Goal: Submit feedback/report problem

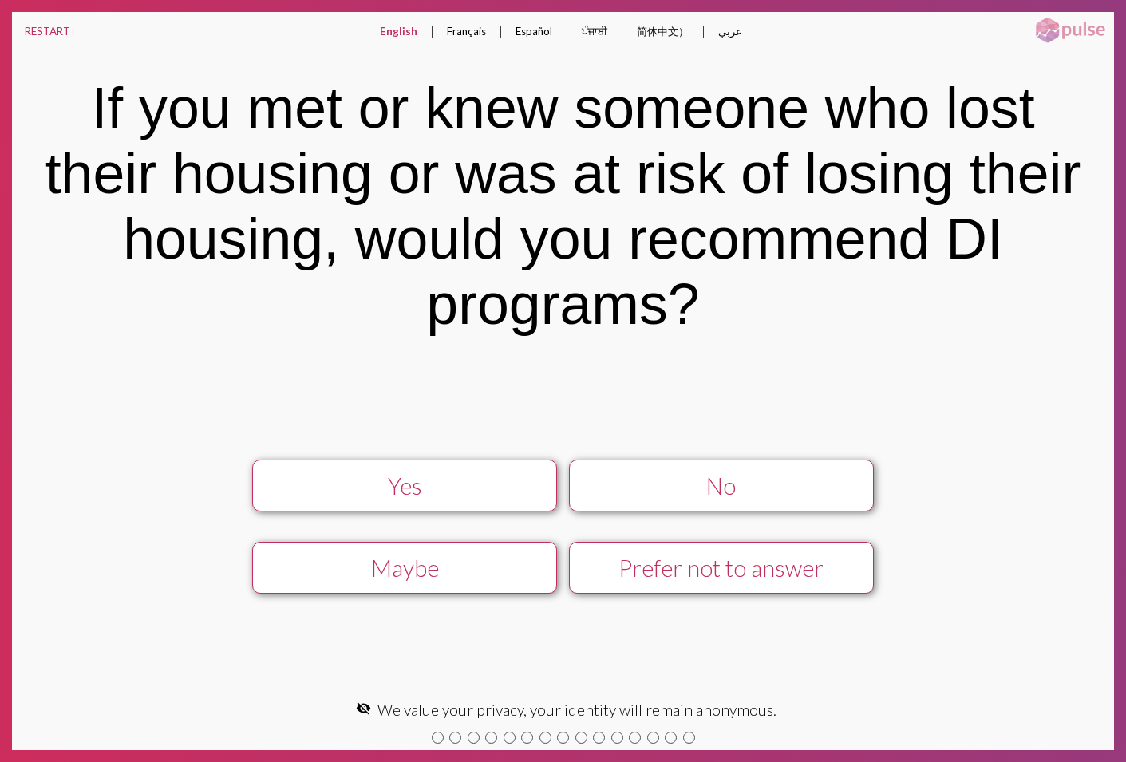
click at [389, 504] on button "Yes" at bounding box center [404, 486] width 305 height 52
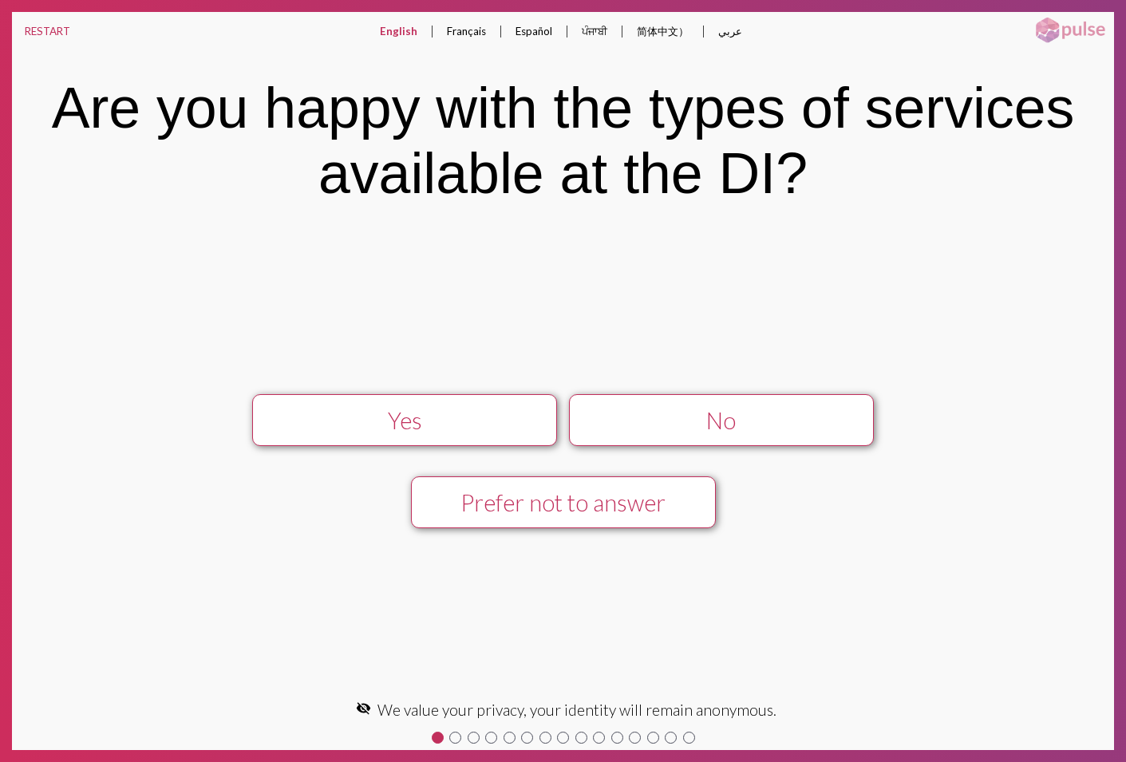
click at [381, 425] on div "Yes" at bounding box center [404, 420] width 273 height 27
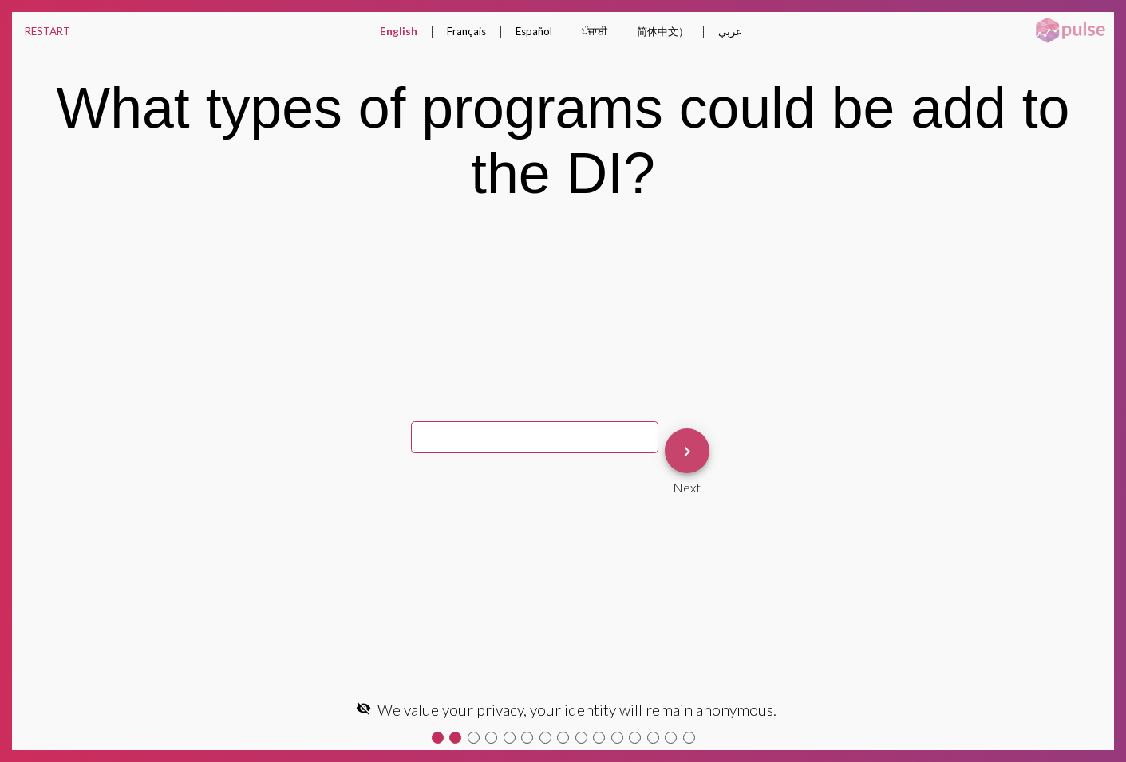
click at [677, 451] on mat-icon "keyboard_arrow_right" at bounding box center [686, 451] width 19 height 19
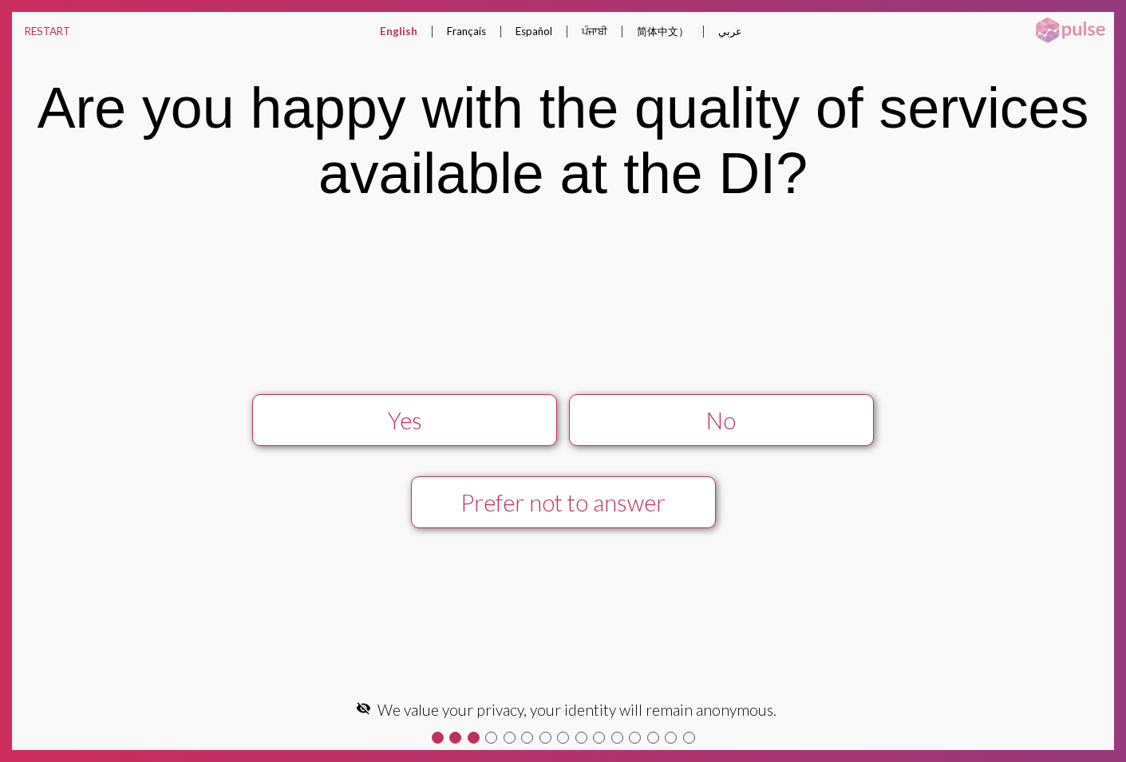
click at [637, 420] on div "No" at bounding box center [721, 420] width 273 height 27
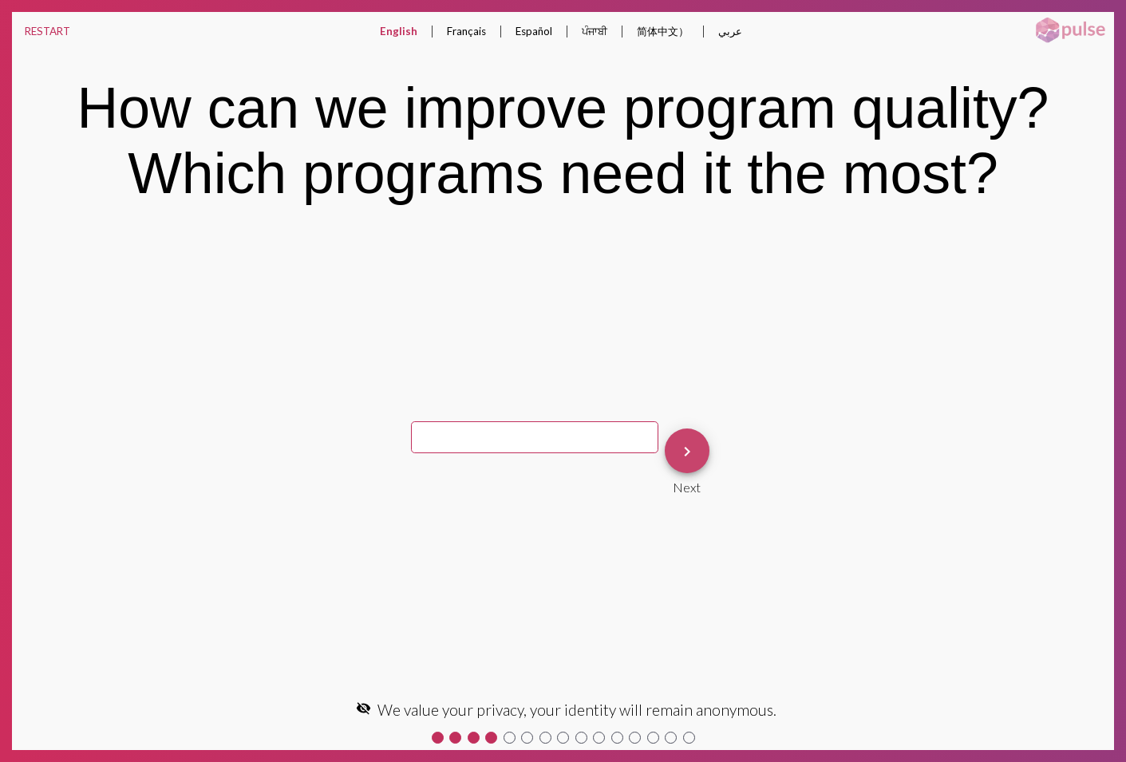
click at [677, 448] on mat-icon "keyboard_arrow_right" at bounding box center [686, 451] width 19 height 19
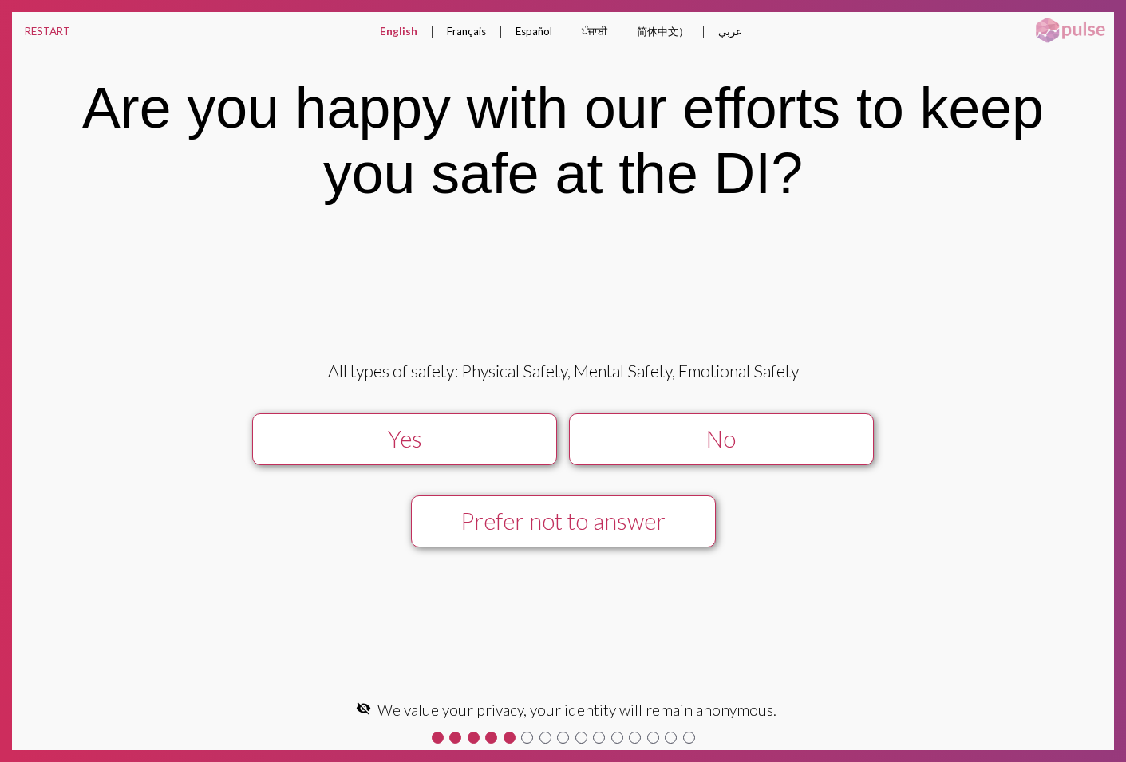
click at [669, 448] on div "No" at bounding box center [721, 438] width 273 height 27
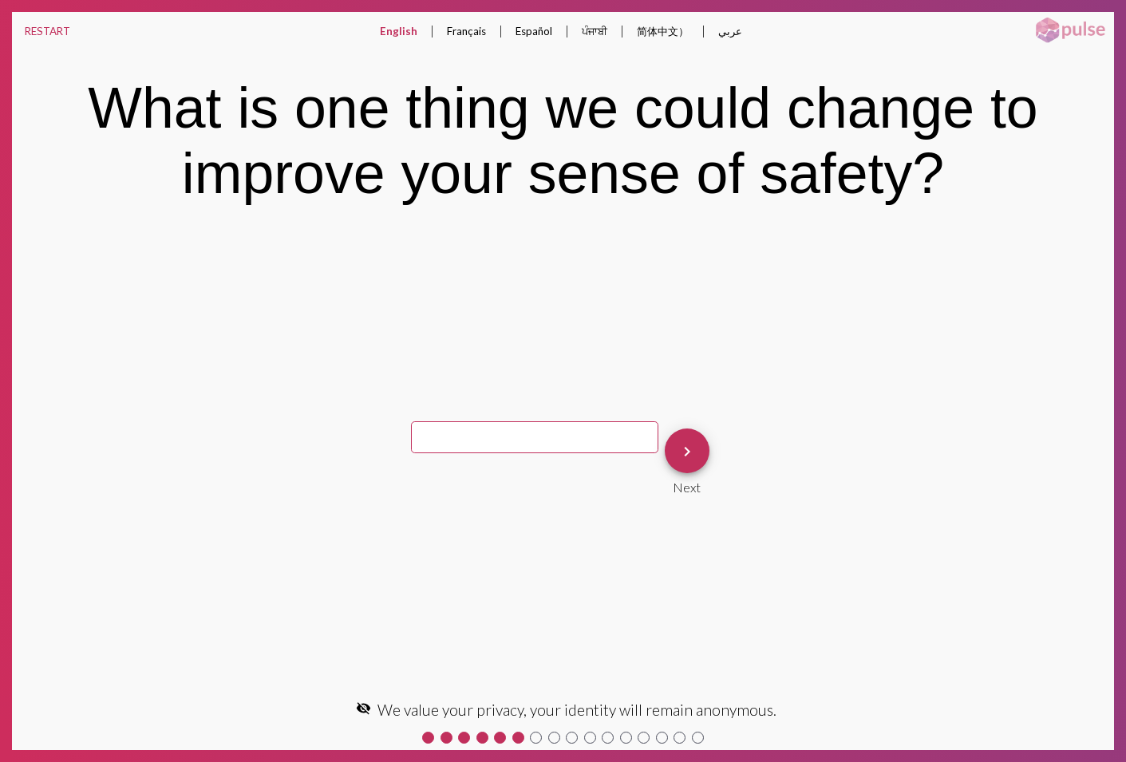
click at [677, 448] on mat-icon "keyboard_arrow_right" at bounding box center [686, 451] width 19 height 19
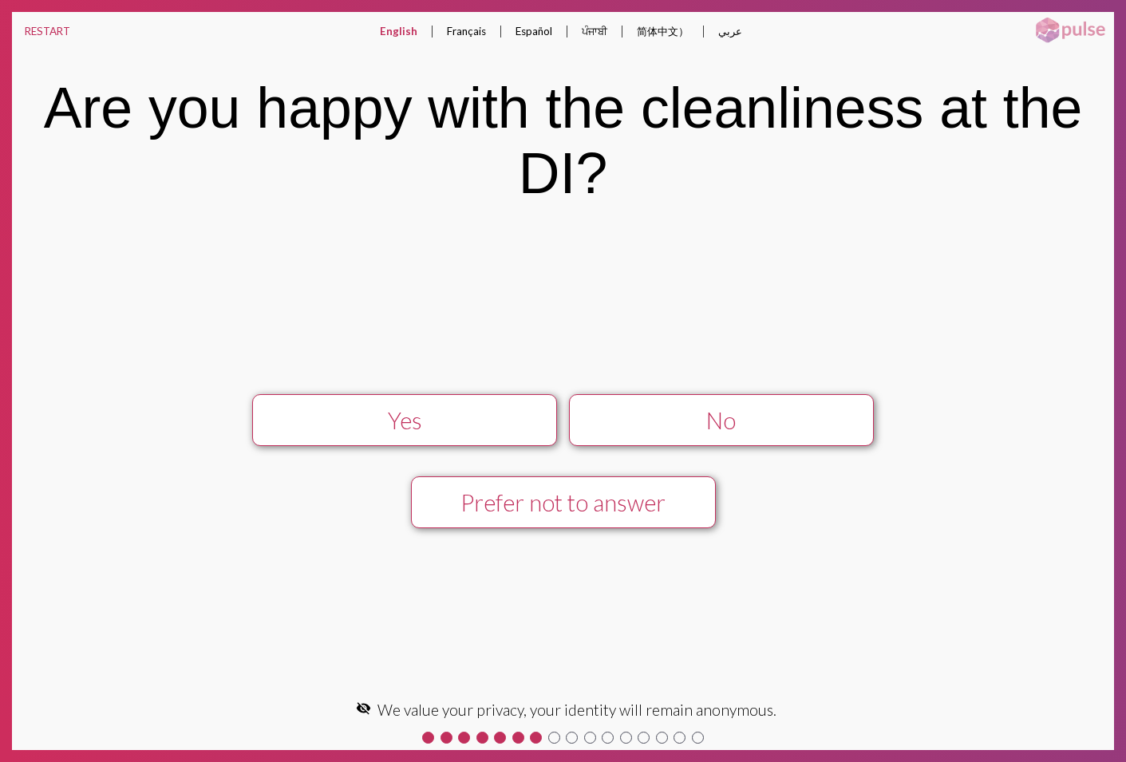
click at [665, 432] on div "No" at bounding box center [721, 420] width 273 height 27
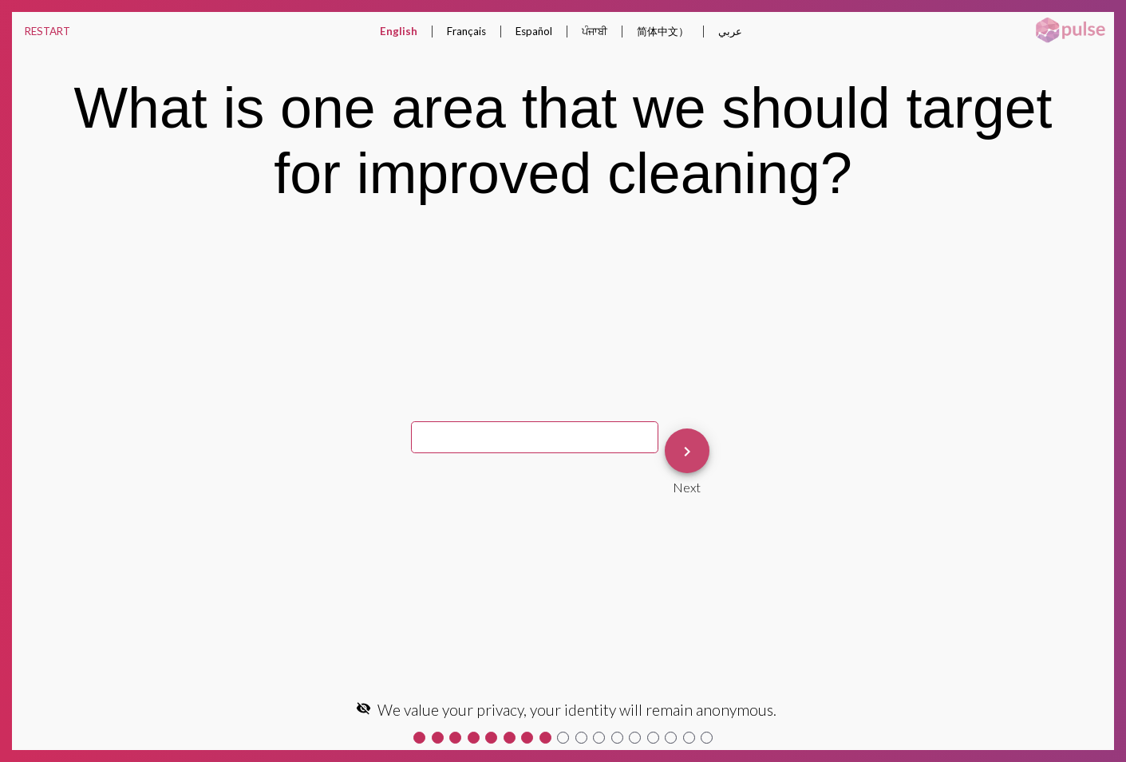
click at [677, 432] on span "keyboard_arrow_right" at bounding box center [686, 450] width 19 height 45
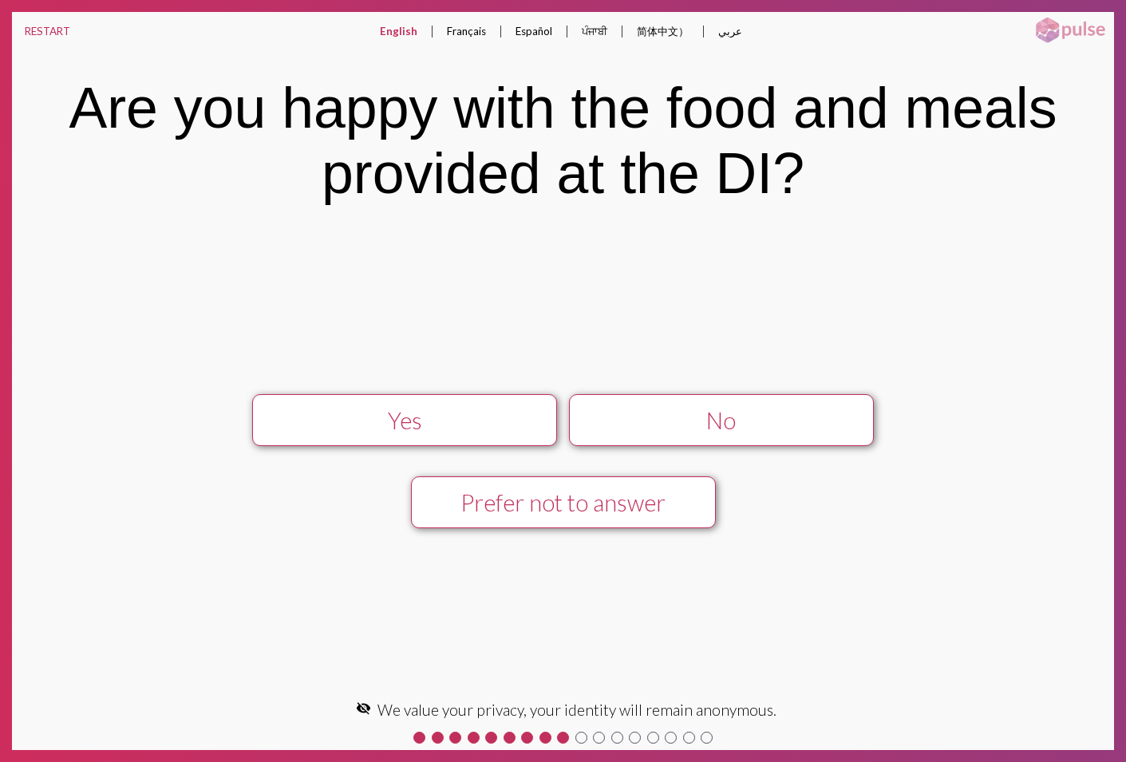
click at [659, 424] on div "No" at bounding box center [721, 420] width 273 height 27
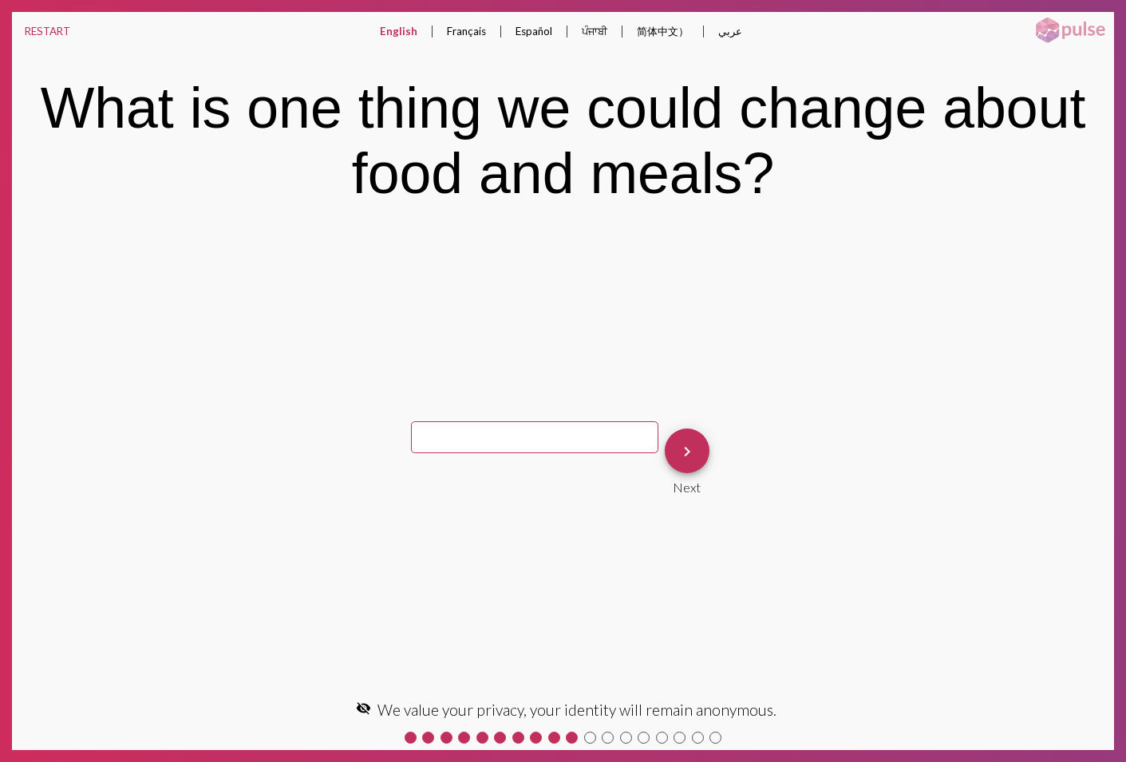
click at [677, 438] on span "keyboard_arrow_right" at bounding box center [686, 450] width 19 height 45
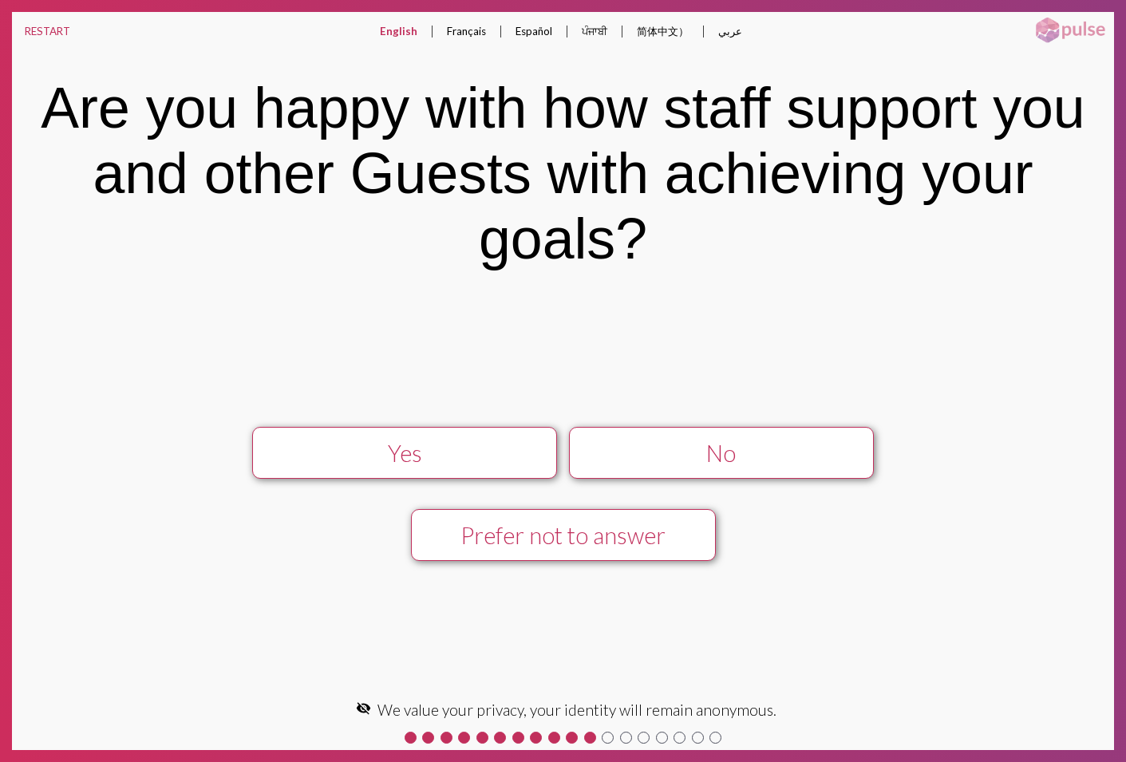
click at [495, 456] on div "Yes" at bounding box center [404, 453] width 273 height 27
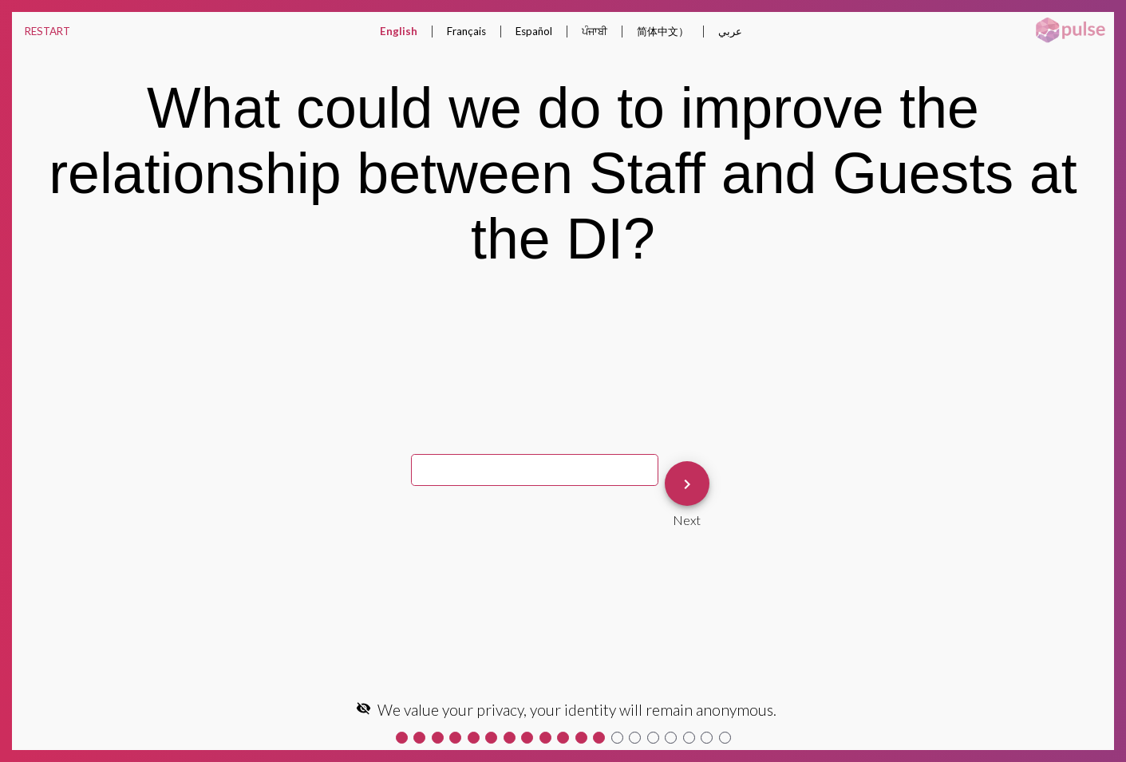
click at [677, 476] on mat-icon "keyboard_arrow_right" at bounding box center [686, 484] width 19 height 19
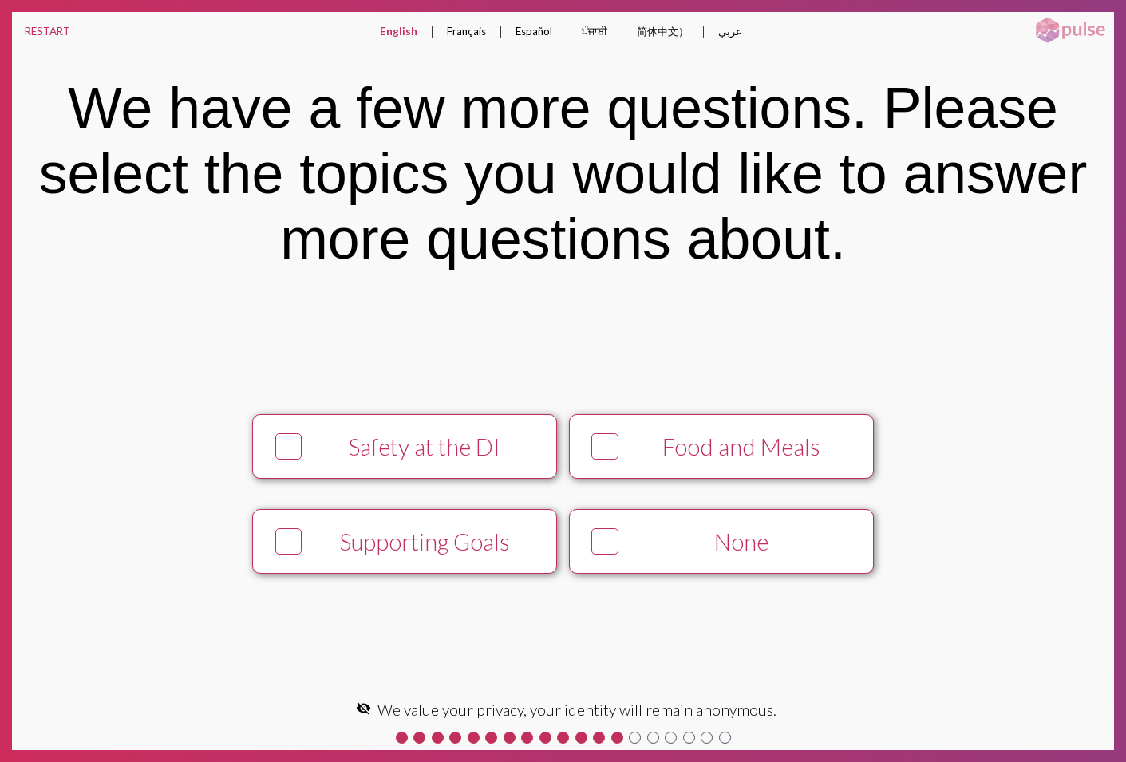
click at [416, 452] on div "Safety at the DI" at bounding box center [425, 446] width 233 height 27
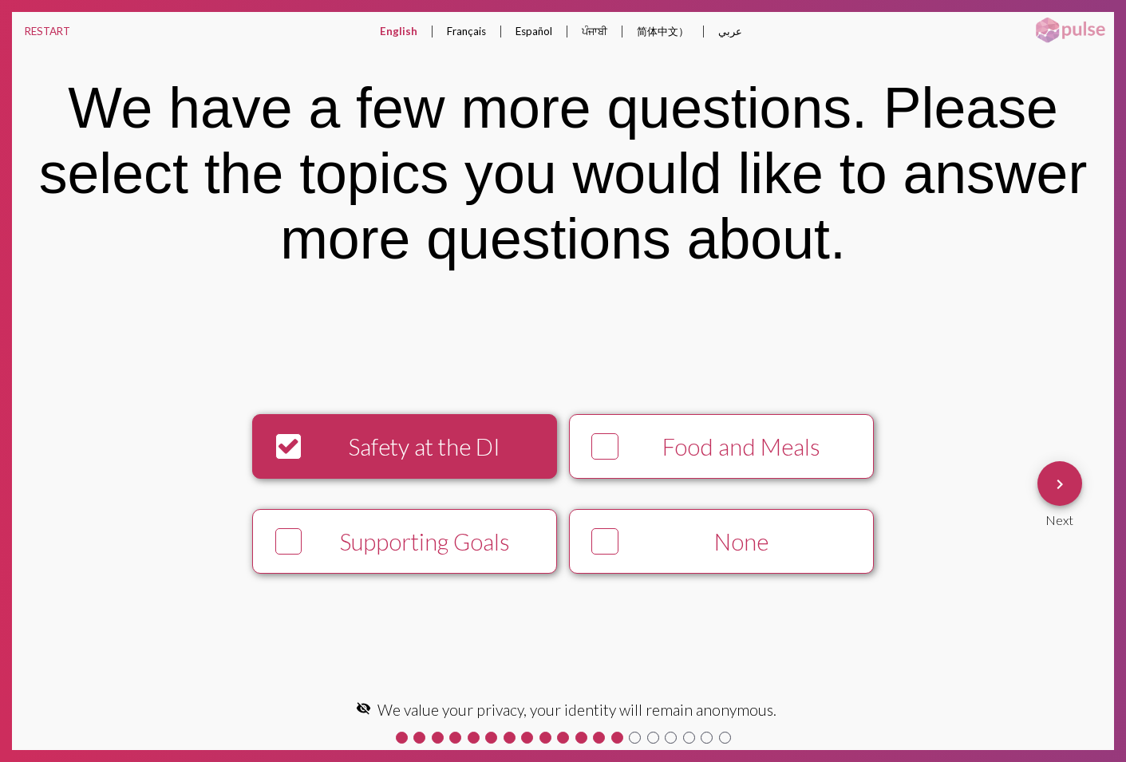
click at [1064, 487] on mat-icon "keyboard_arrow_right" at bounding box center [1059, 484] width 19 height 19
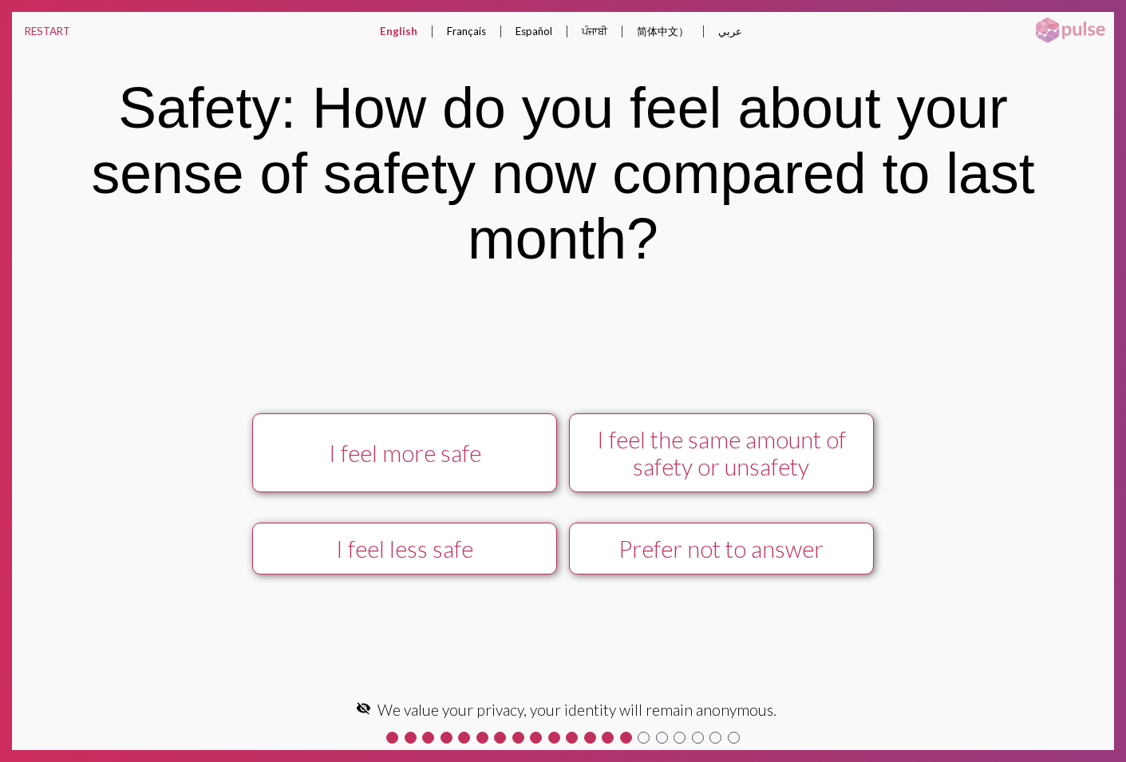
click at [479, 456] on div "I feel more safe" at bounding box center [404, 453] width 273 height 27
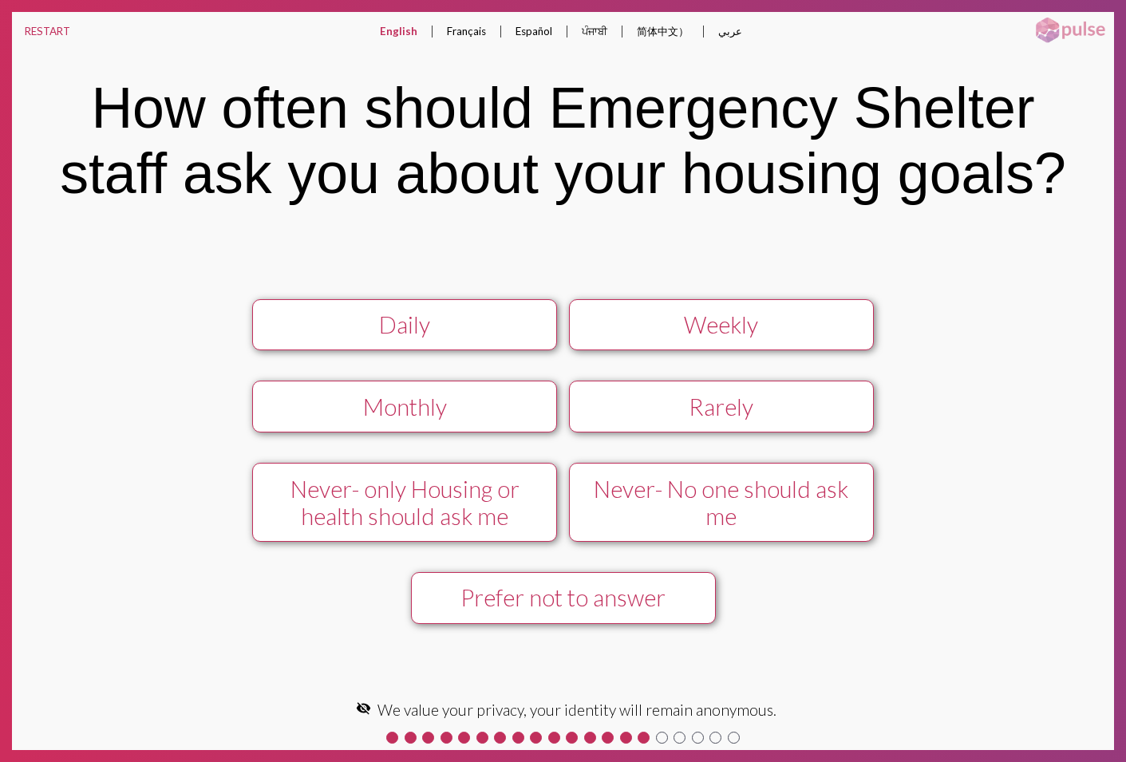
click at [480, 333] on div "Daily" at bounding box center [404, 324] width 273 height 27
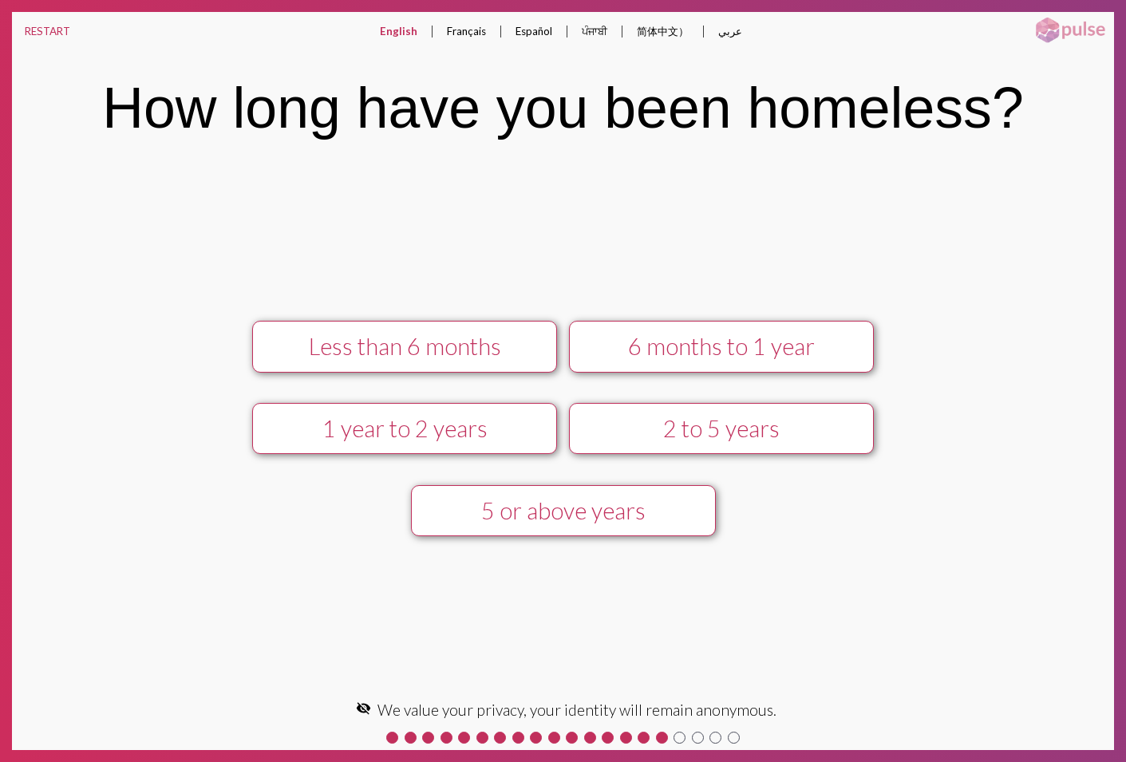
click at [480, 333] on button "Less than 6 months" at bounding box center [404, 347] width 305 height 52
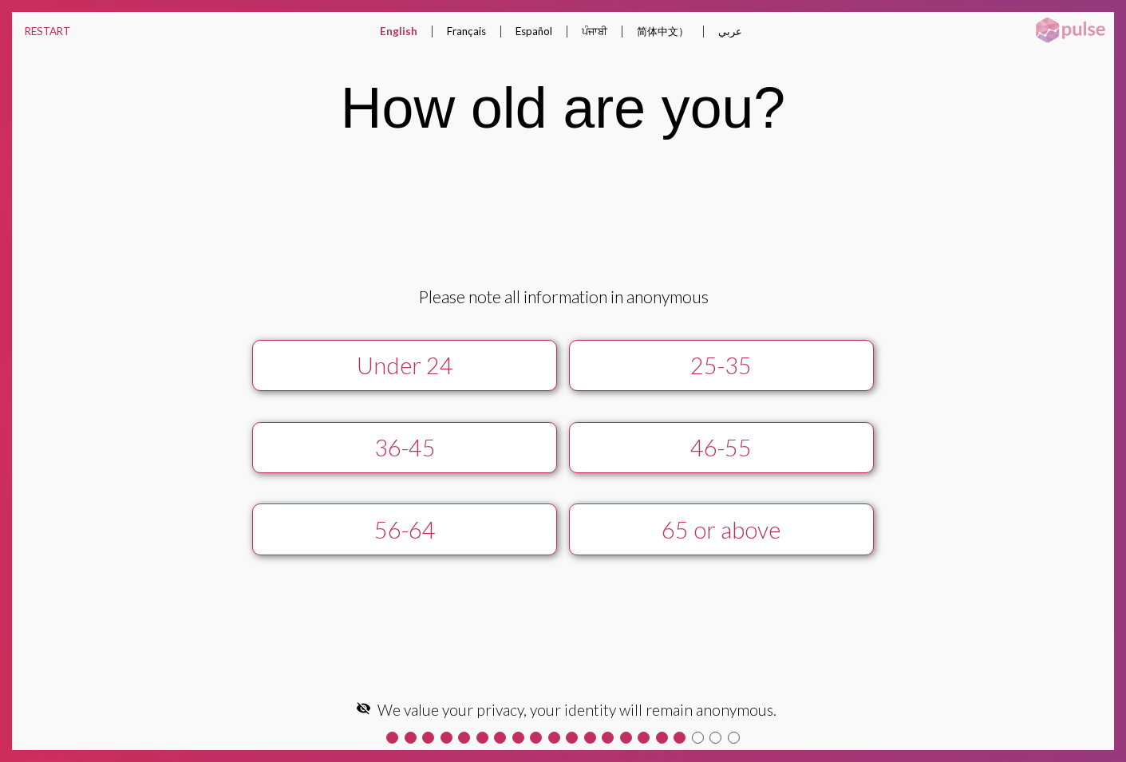
click at [448, 359] on div "Under 24" at bounding box center [404, 365] width 273 height 27
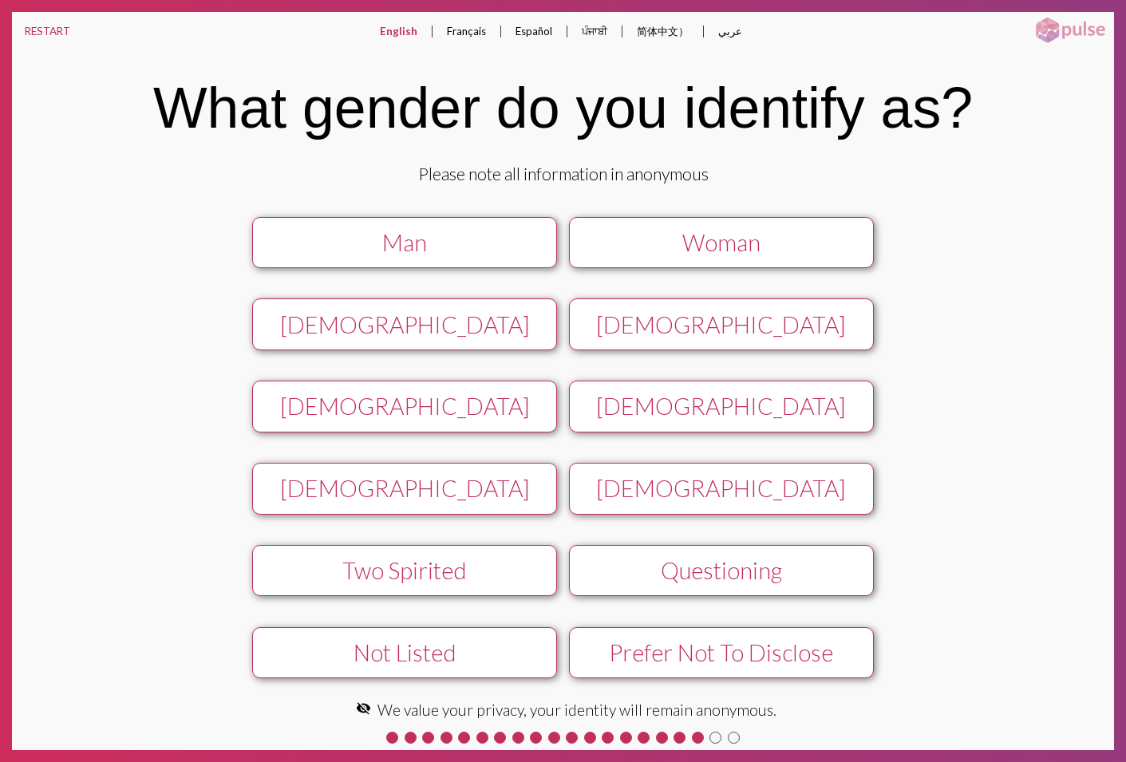
click at [428, 253] on div "Man" at bounding box center [404, 242] width 273 height 27
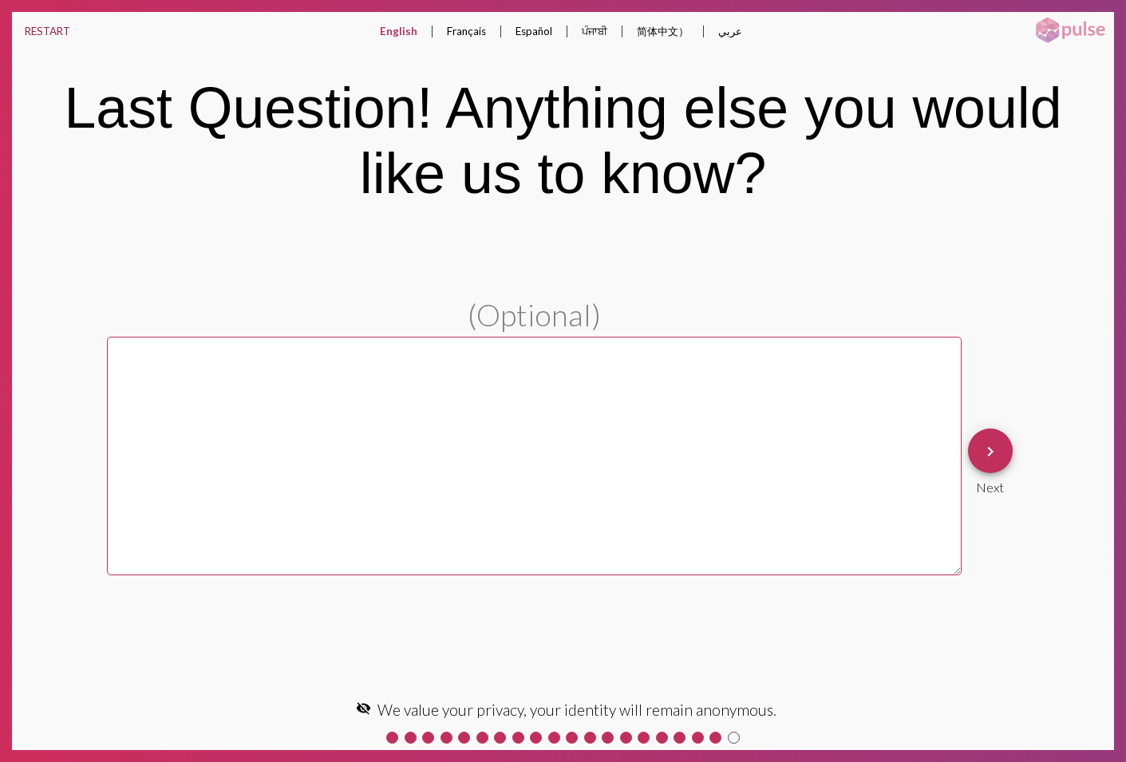
click at [37, 26] on button "RESTART" at bounding box center [47, 31] width 71 height 38
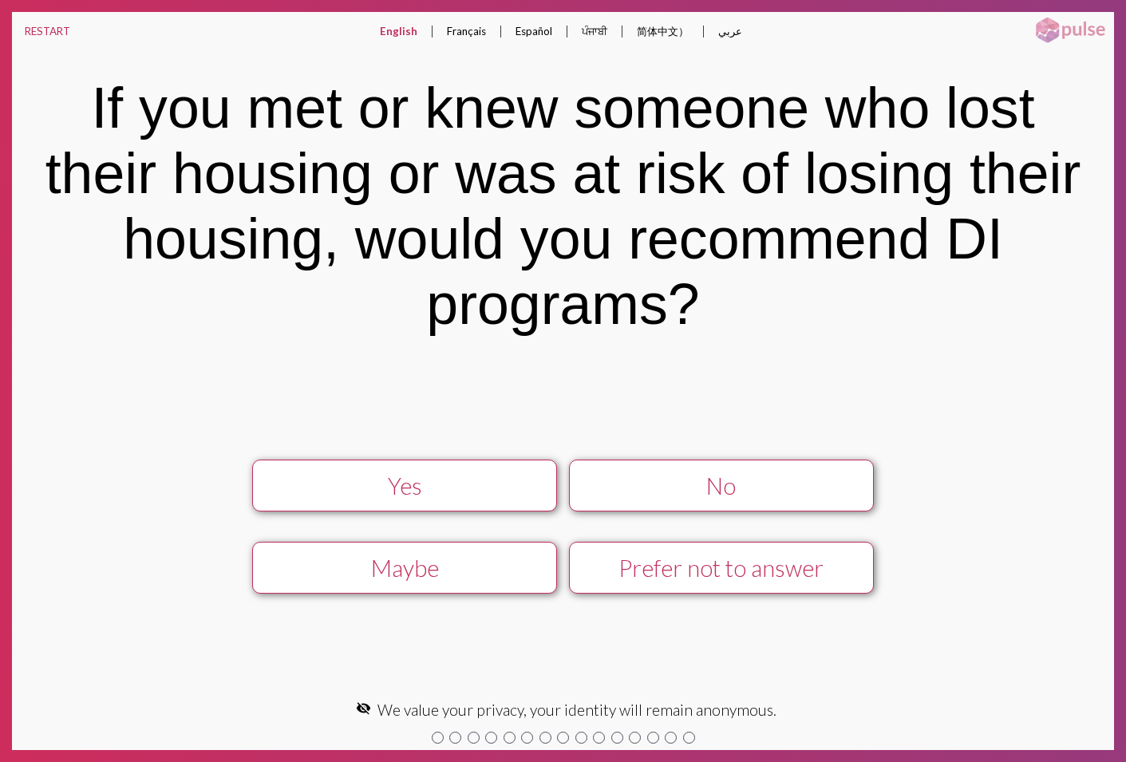
click at [674, 562] on div "Prefer not to answer" at bounding box center [721, 567] width 273 height 27
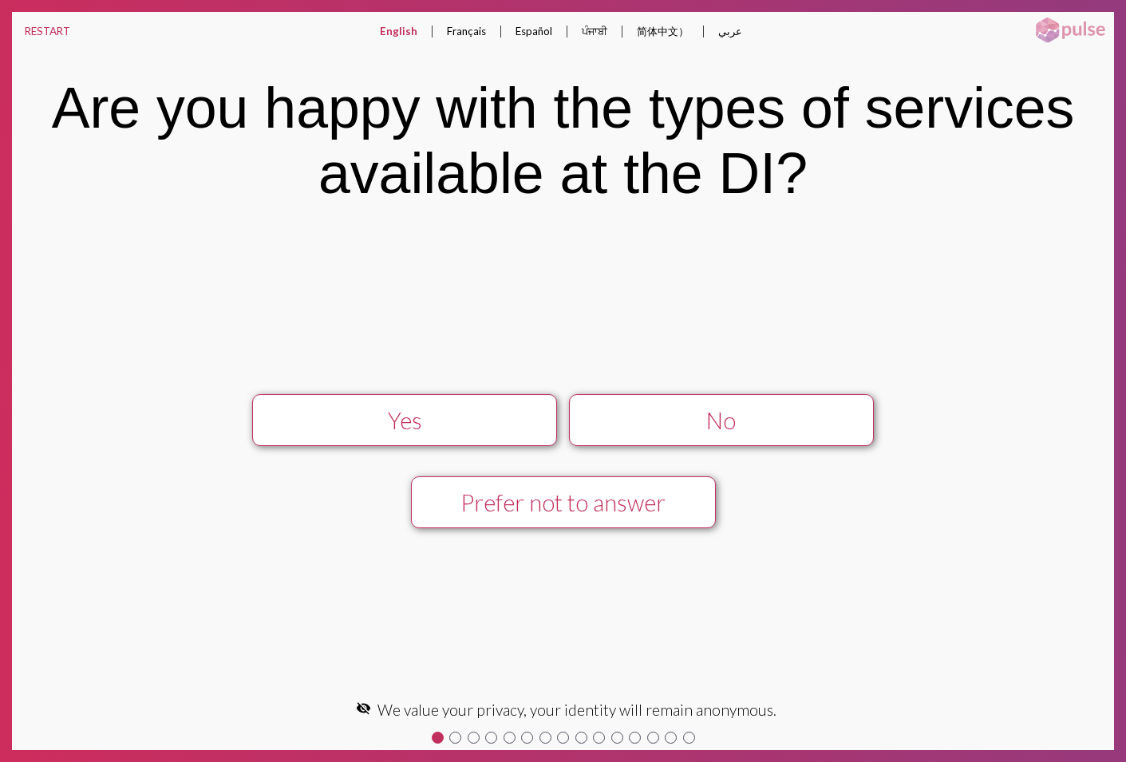
click at [611, 514] on div "Prefer not to answer" at bounding box center [563, 502] width 273 height 27
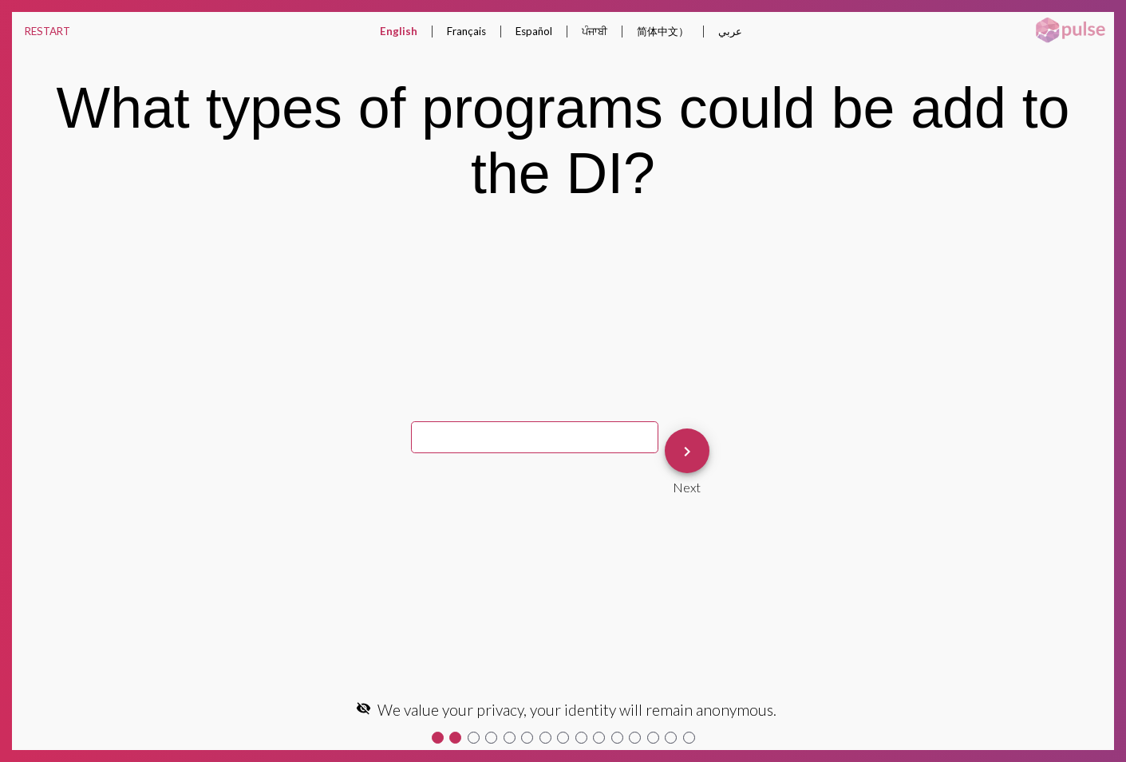
click at [677, 452] on mat-icon "keyboard_arrow_right" at bounding box center [686, 451] width 19 height 19
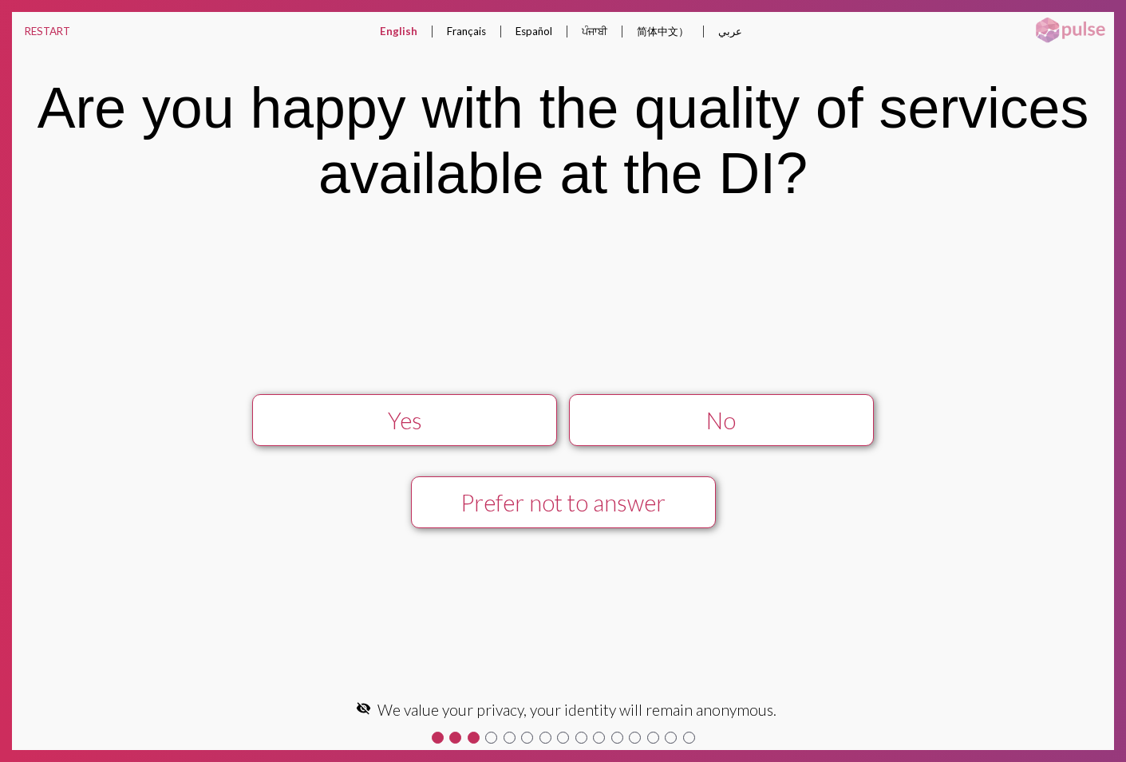
click at [593, 505] on div "Prefer not to answer" at bounding box center [563, 502] width 273 height 27
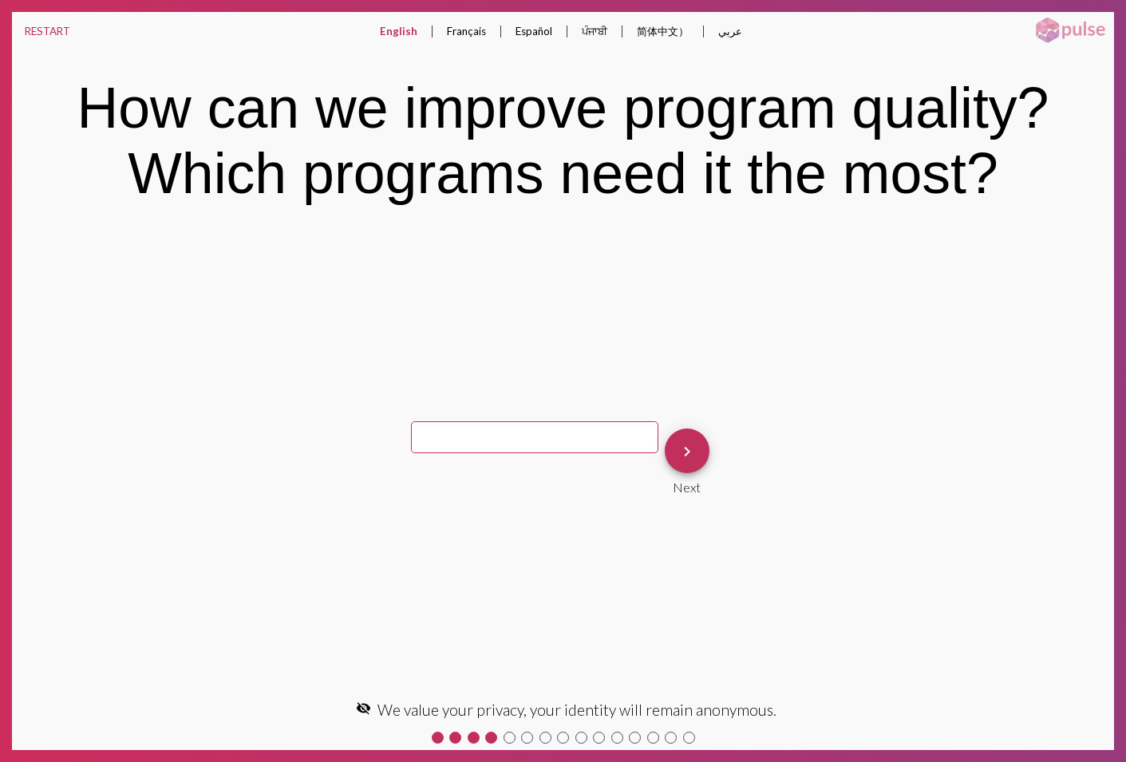
click at [680, 442] on button "keyboard_arrow_right" at bounding box center [687, 450] width 45 height 45
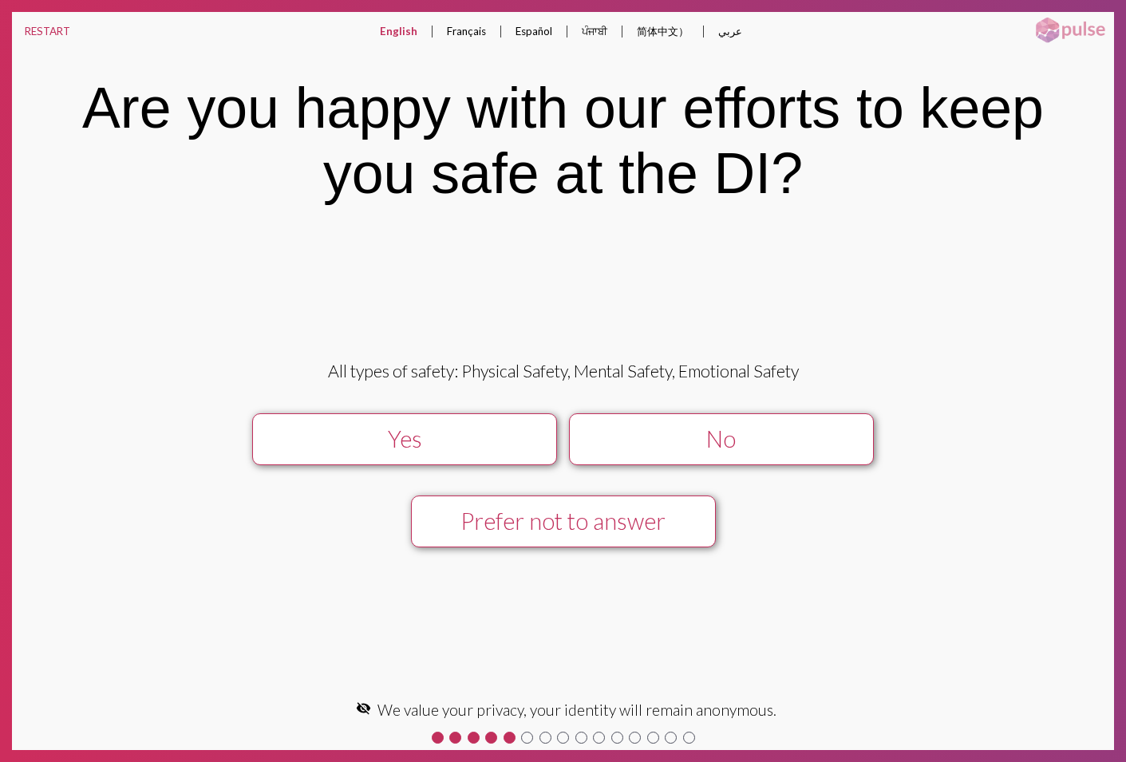
click at [608, 520] on div "Prefer not to answer" at bounding box center [563, 520] width 273 height 27
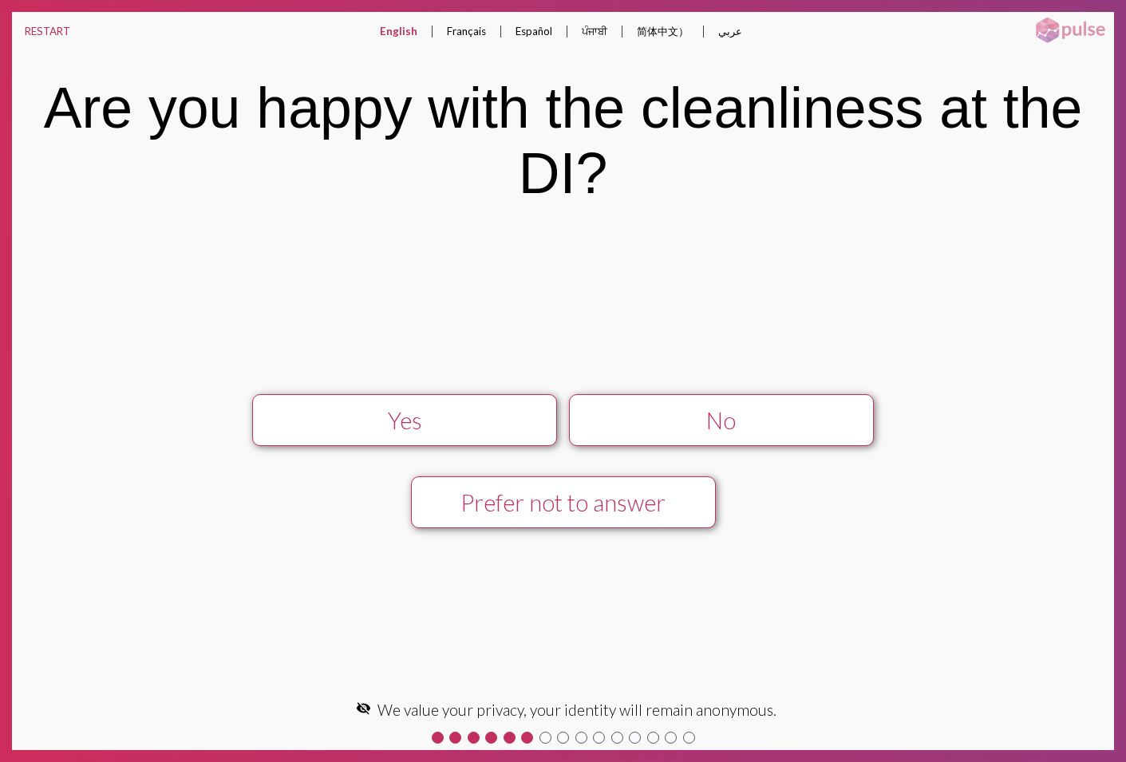
click at [602, 507] on div "Prefer not to answer" at bounding box center [563, 502] width 273 height 27
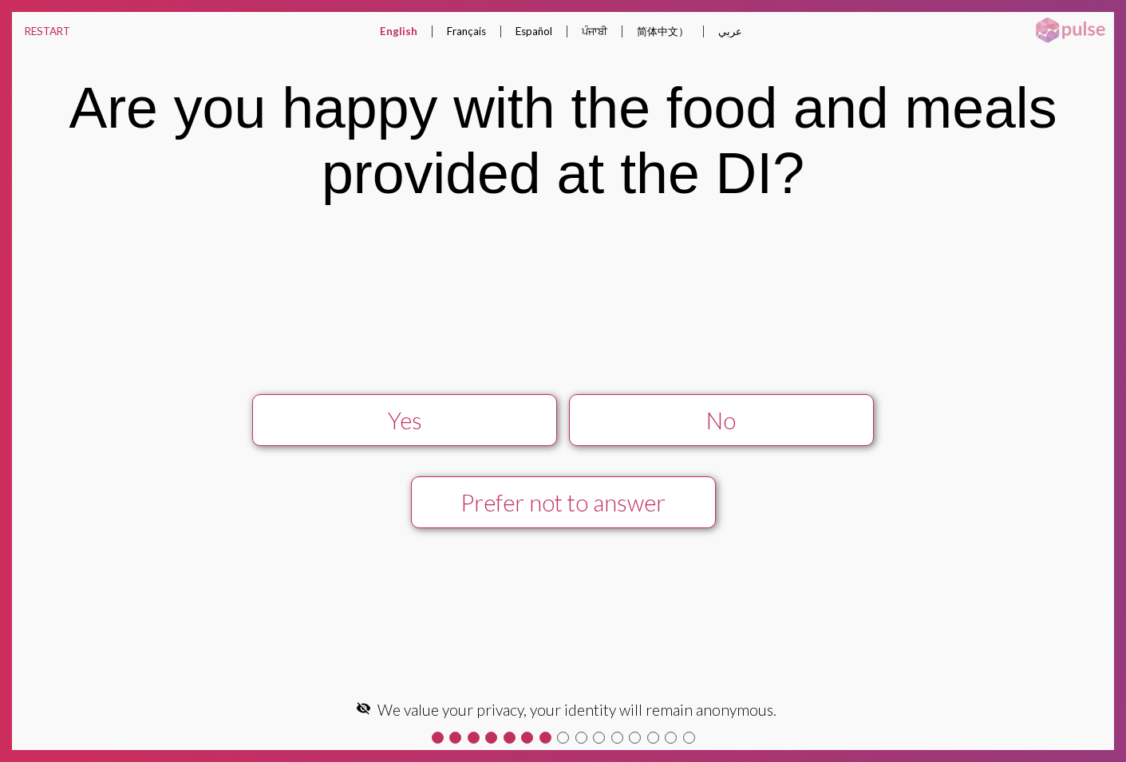
click at [602, 507] on div "Prefer not to answer" at bounding box center [563, 502] width 273 height 27
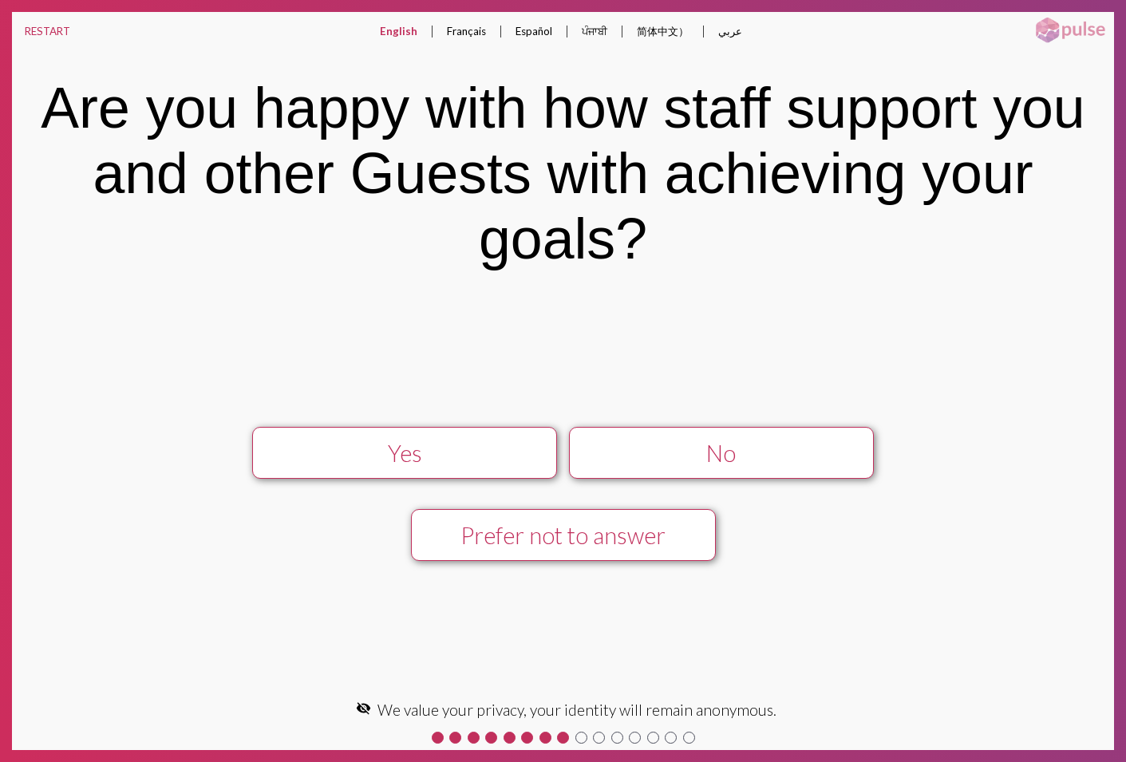
click at [602, 507] on div "Yes No Prefer not to answer" at bounding box center [562, 494] width 935 height 164
click at [595, 527] on div "Prefer not to answer" at bounding box center [563, 535] width 273 height 27
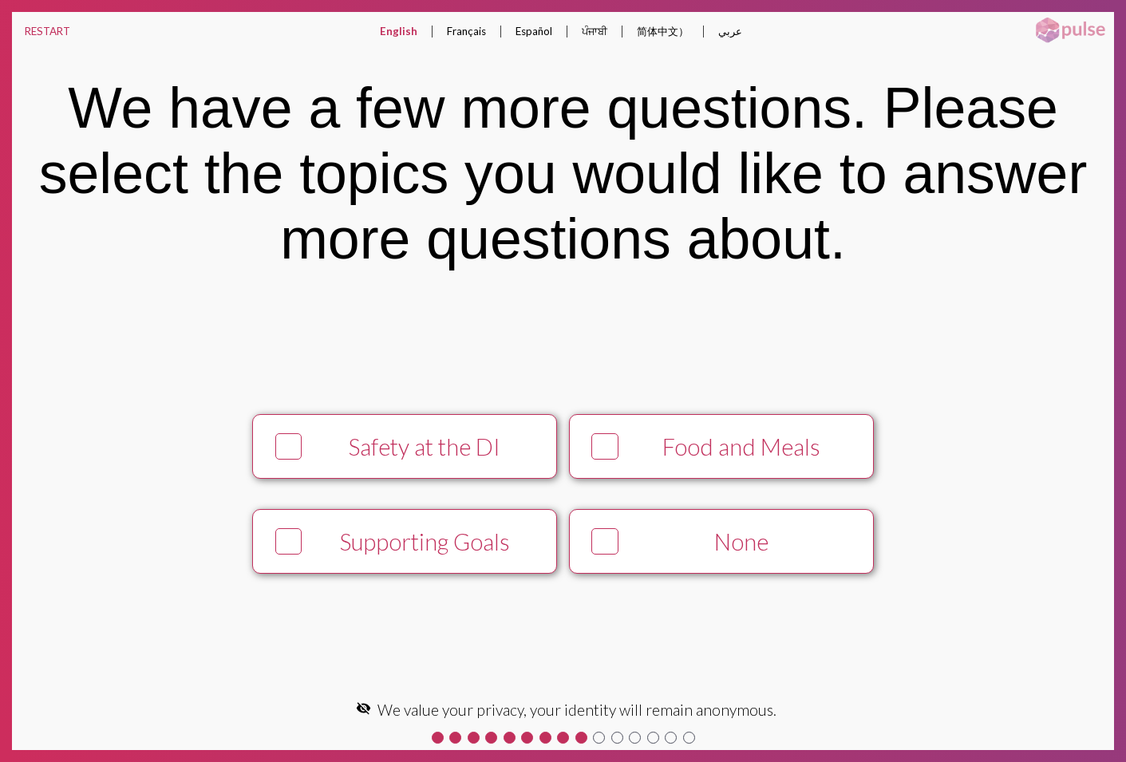
click at [464, 542] on div "Supporting Goals" at bounding box center [425, 541] width 233 height 27
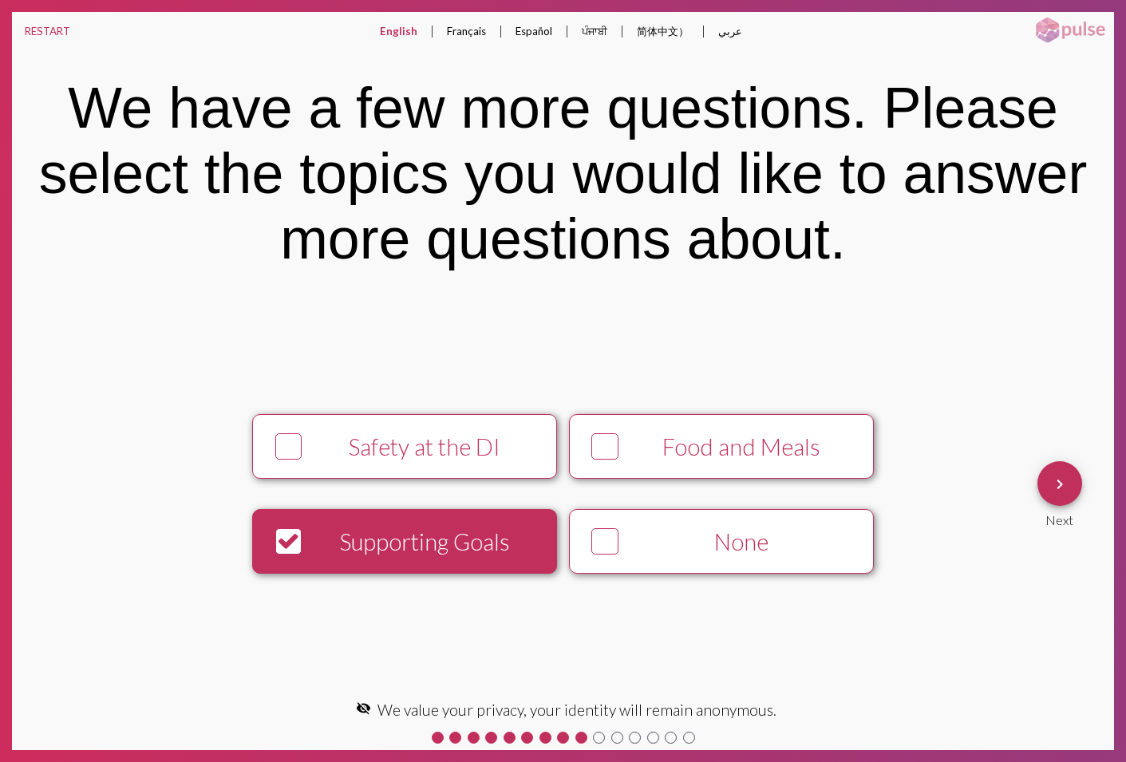
click at [446, 459] on div "Safety at the DI" at bounding box center [425, 446] width 233 height 27
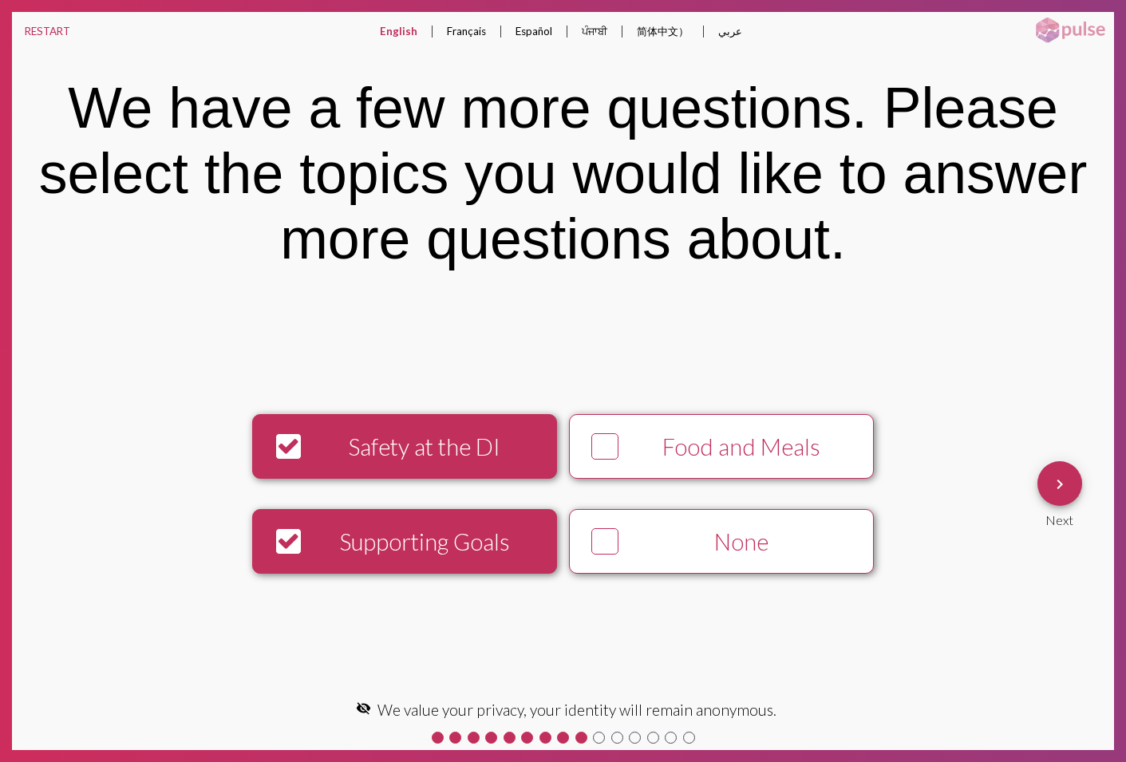
click at [1055, 482] on mat-icon "keyboard_arrow_right" at bounding box center [1059, 484] width 19 height 19
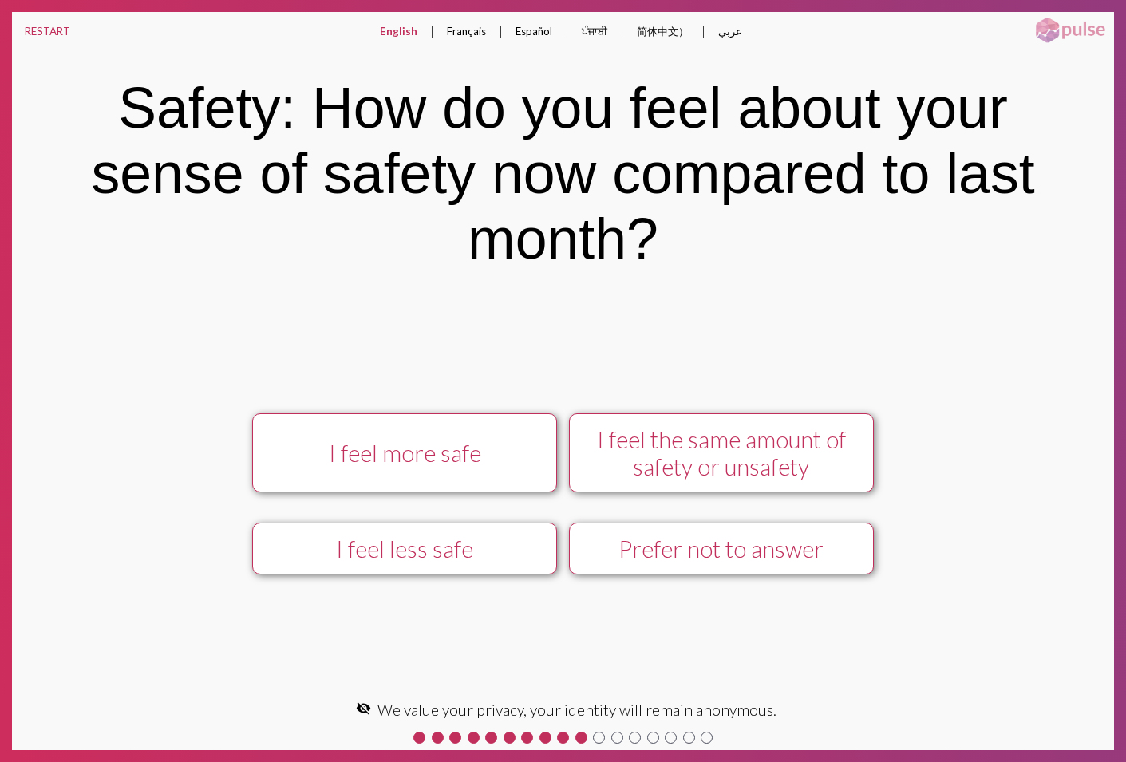
click at [444, 442] on div "I feel more safe" at bounding box center [404, 453] width 273 height 27
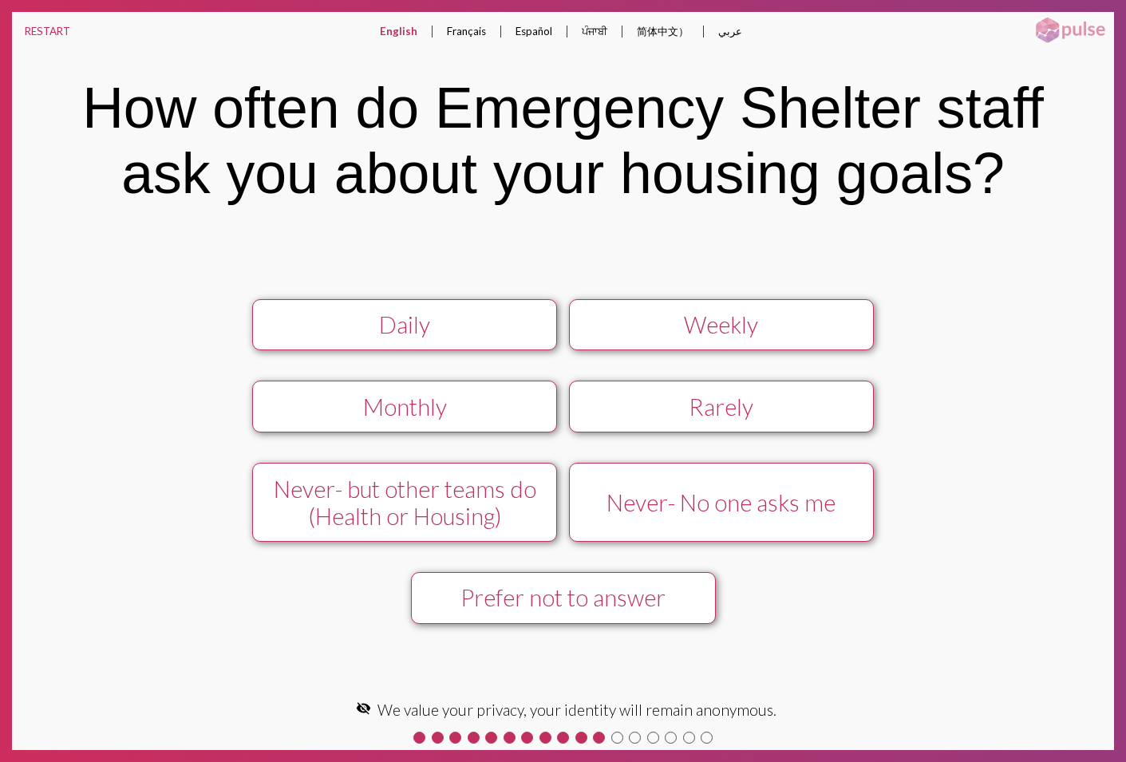
click at [424, 329] on div "Daily" at bounding box center [404, 324] width 273 height 27
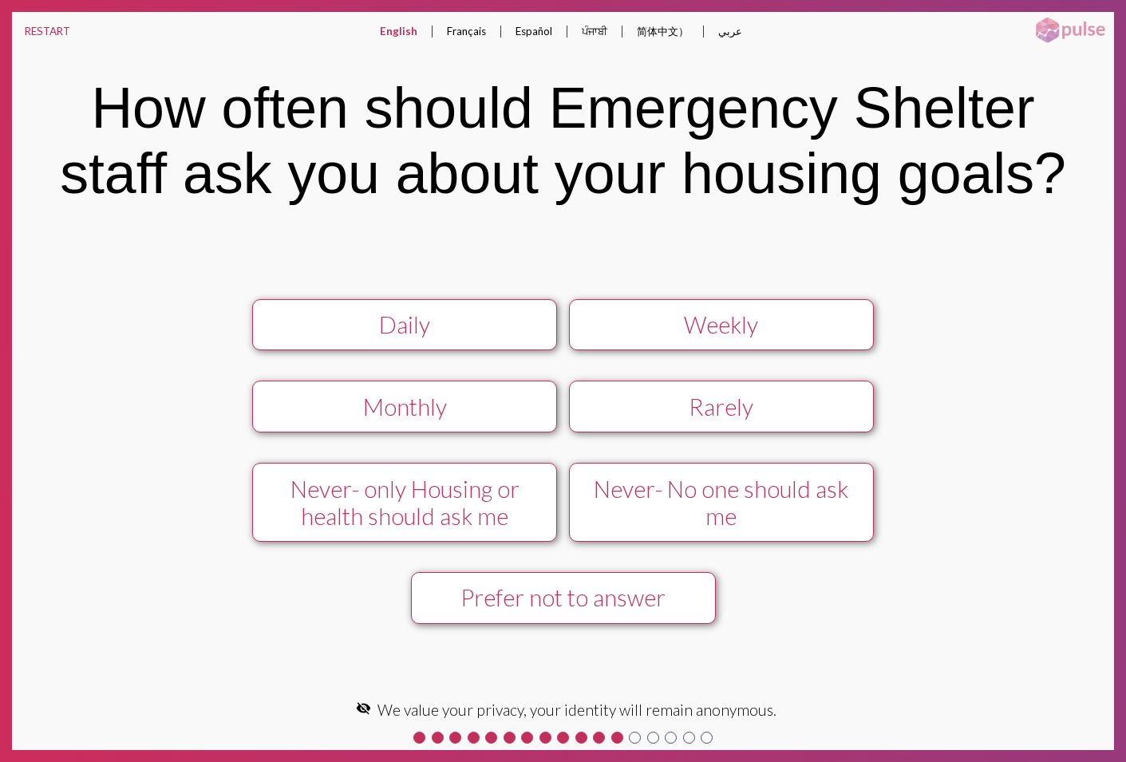
click at [424, 329] on div "Daily" at bounding box center [404, 324] width 273 height 27
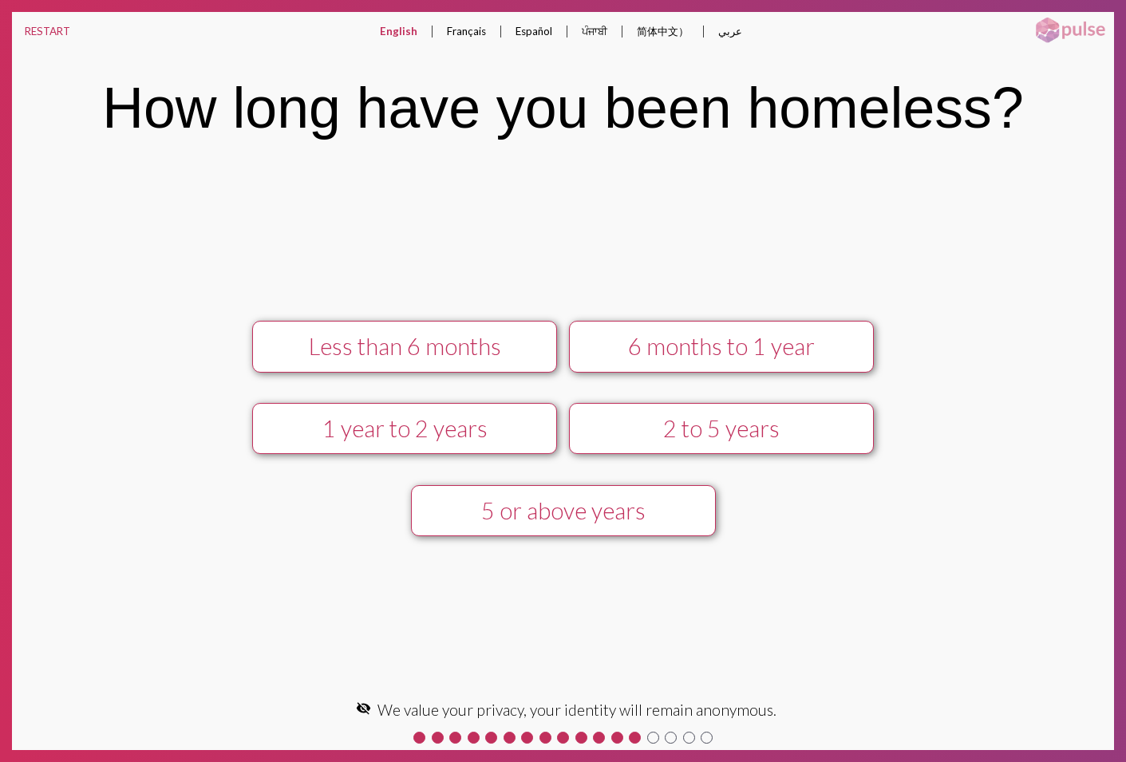
click at [424, 329] on button "Less than 6 months" at bounding box center [404, 347] width 305 height 52
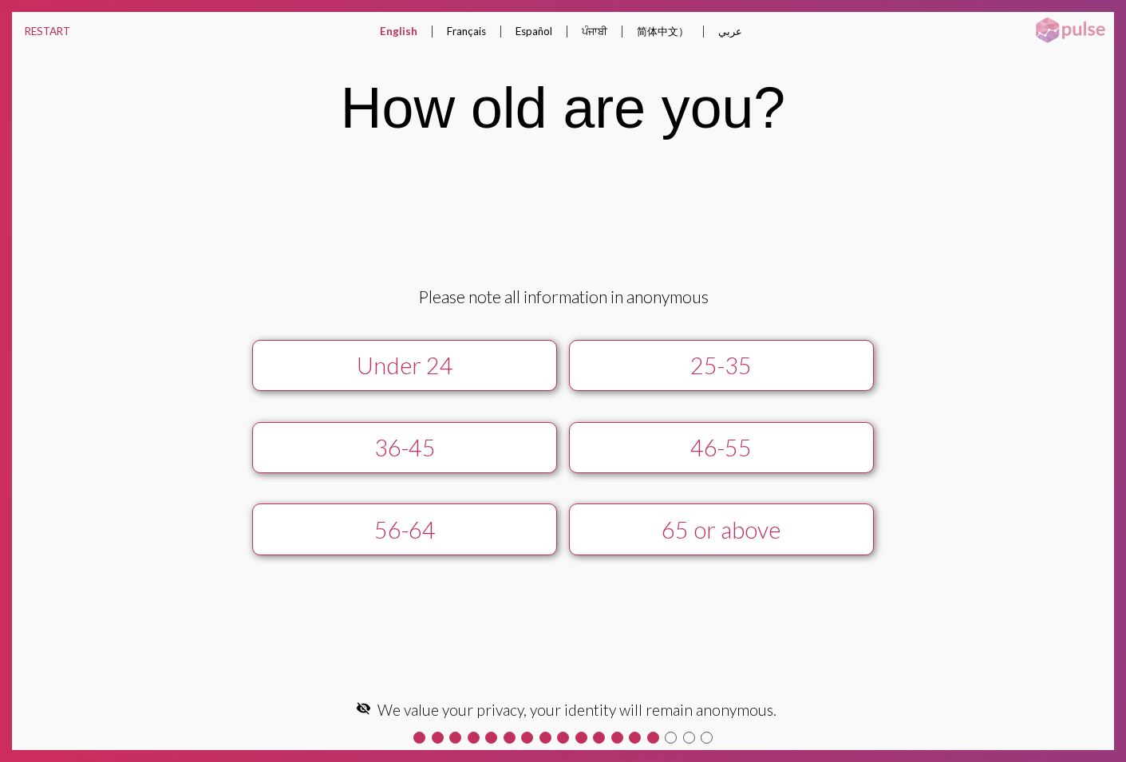
click at [424, 329] on div "Please note all information in anonymous Under [PHONE_NUMBER] [PHONE_NUMBER] 65…" at bounding box center [562, 428] width 935 height 284
click at [397, 358] on div "Under 24" at bounding box center [404, 365] width 273 height 27
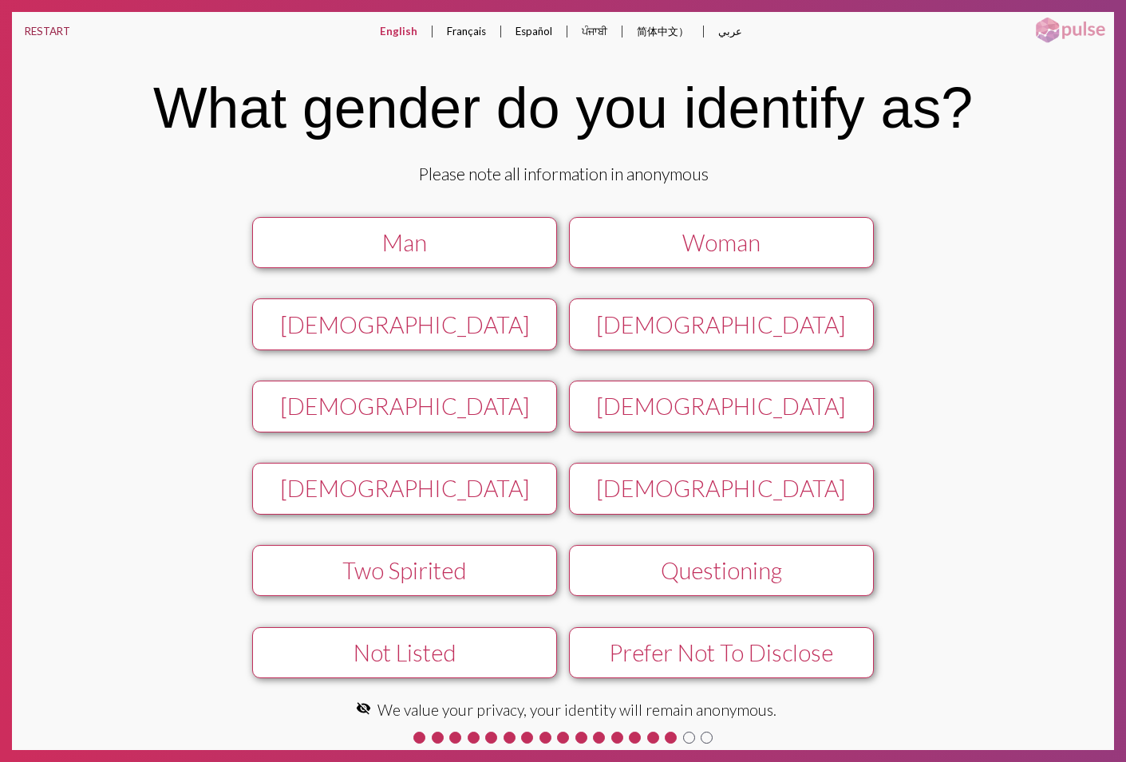
click at [61, 37] on button "RESTART" at bounding box center [47, 31] width 71 height 38
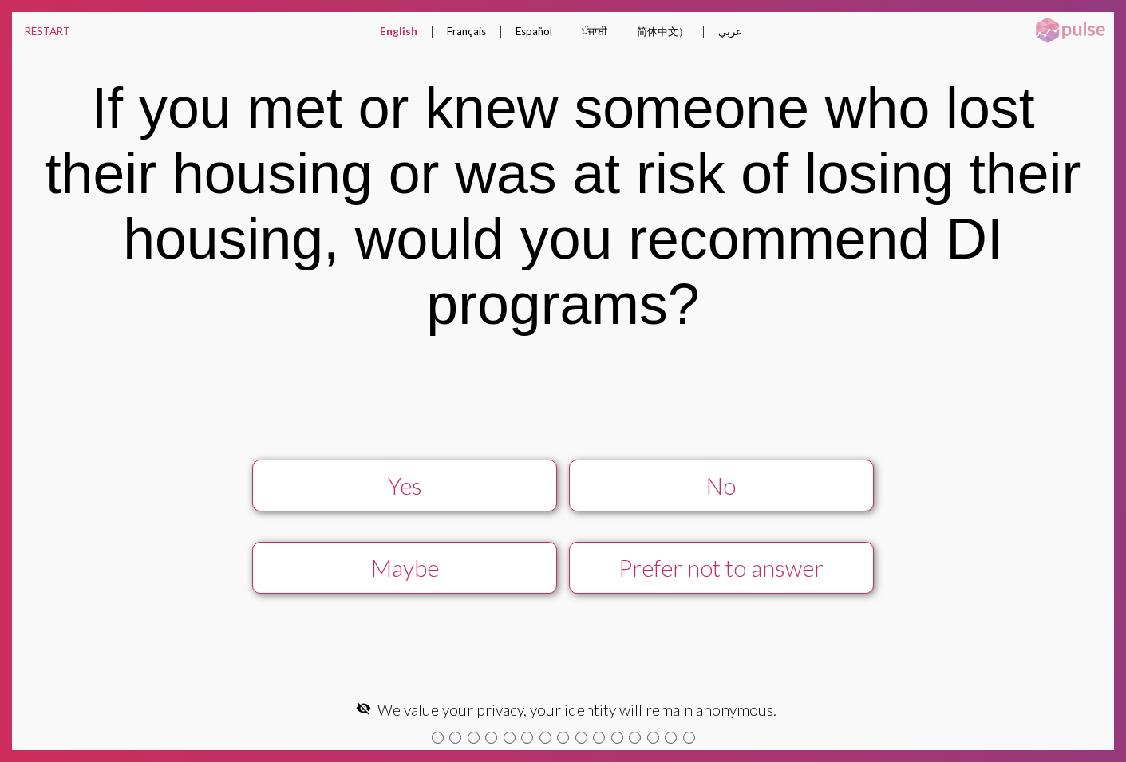
click at [468, 590] on button "Maybe" at bounding box center [404, 568] width 305 height 52
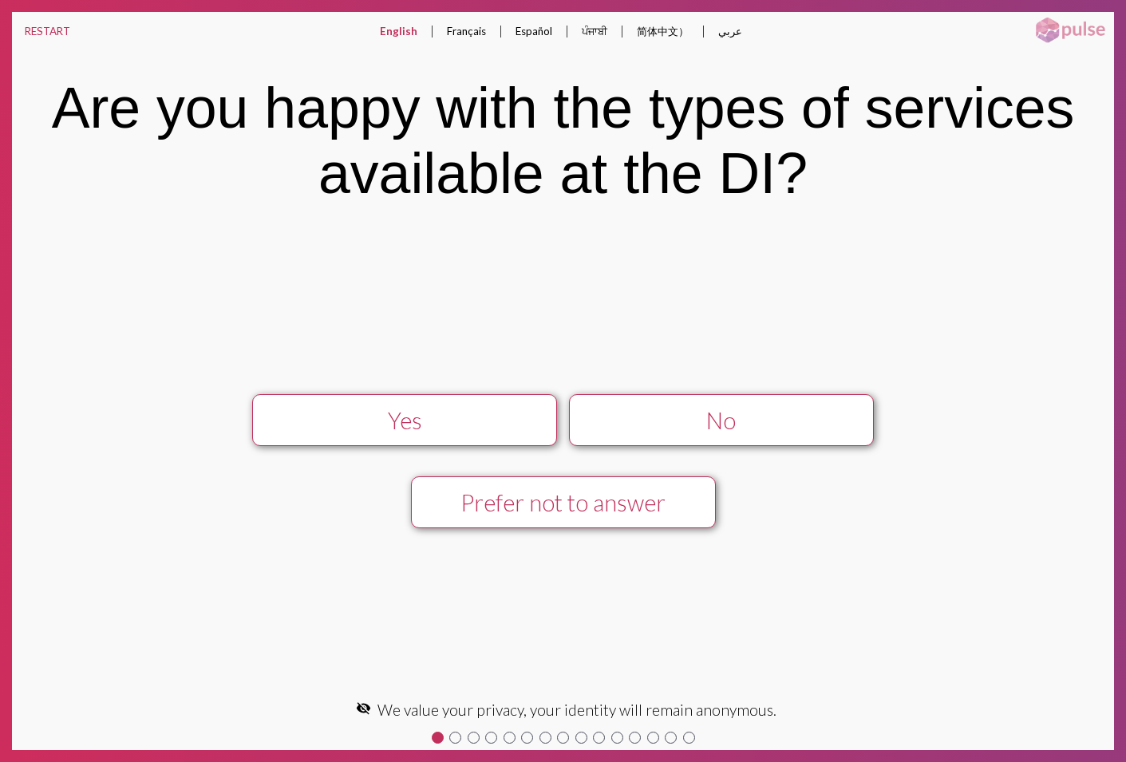
click at [483, 432] on div "Yes" at bounding box center [404, 420] width 273 height 27
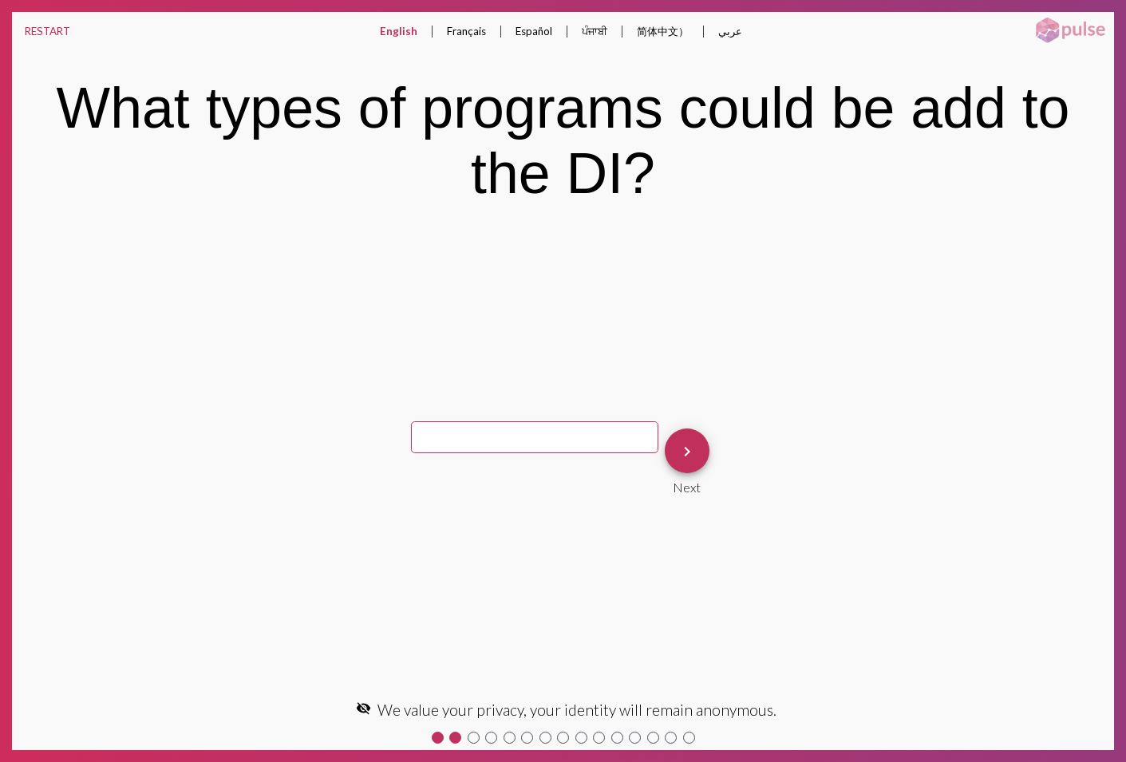
click at [677, 450] on mat-icon "keyboard_arrow_right" at bounding box center [686, 451] width 19 height 19
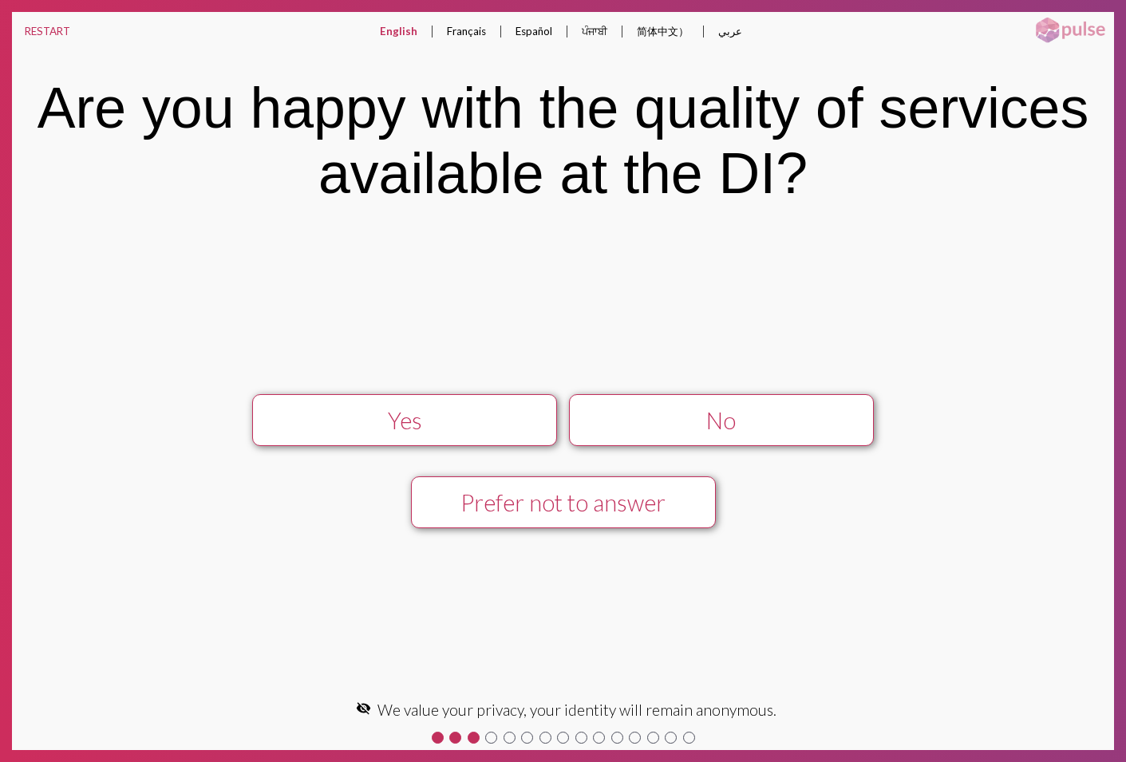
click at [454, 417] on div "Yes" at bounding box center [404, 420] width 273 height 27
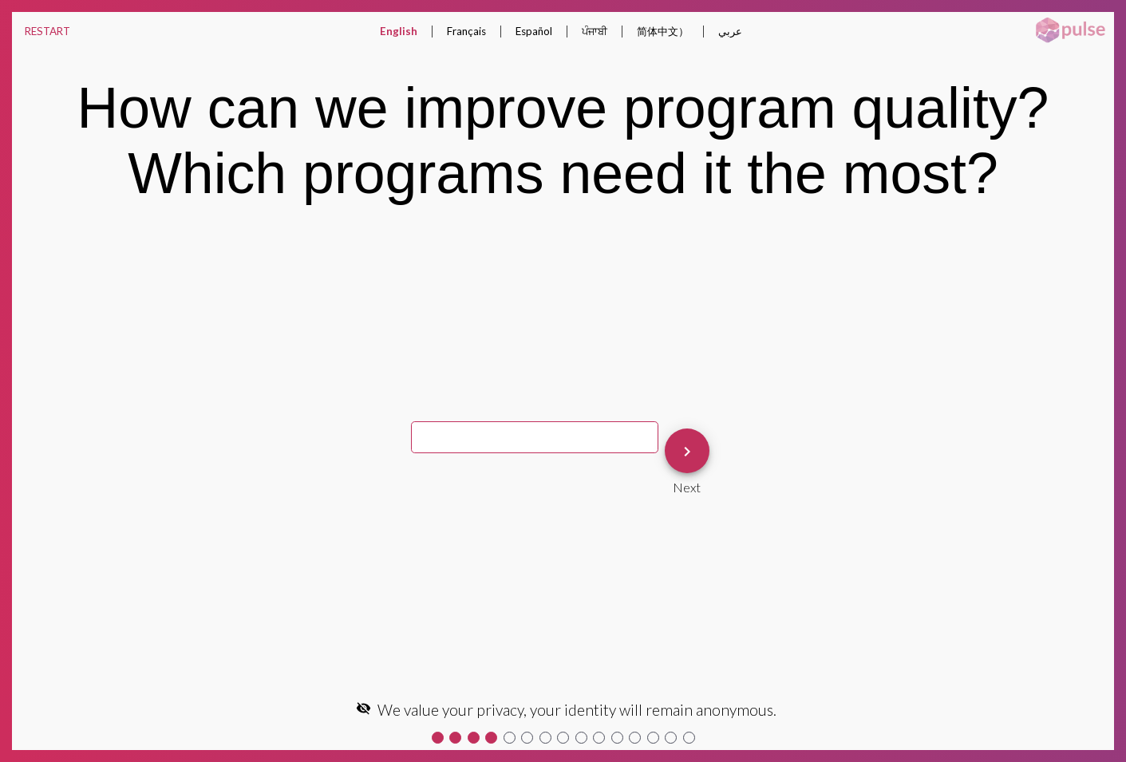
click at [680, 450] on button "keyboard_arrow_right" at bounding box center [687, 450] width 45 height 45
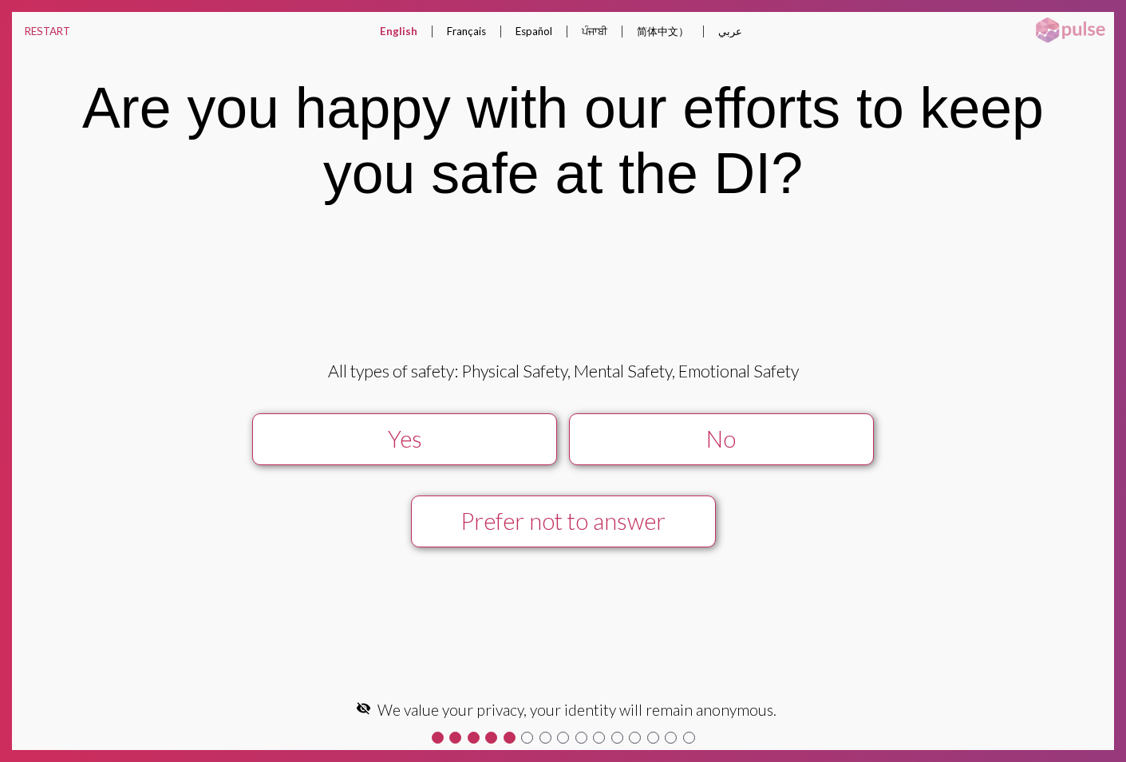
click at [355, 431] on div "Yes" at bounding box center [404, 438] width 273 height 27
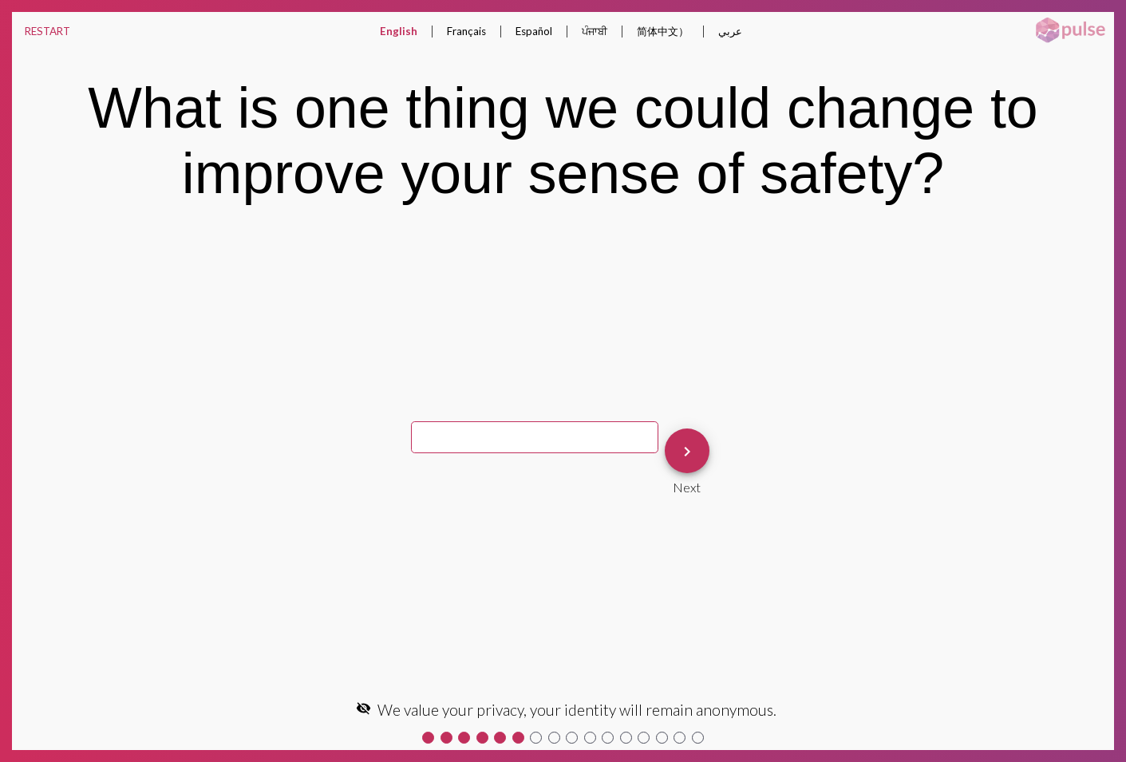
click at [677, 460] on mat-icon "keyboard_arrow_right" at bounding box center [686, 451] width 19 height 19
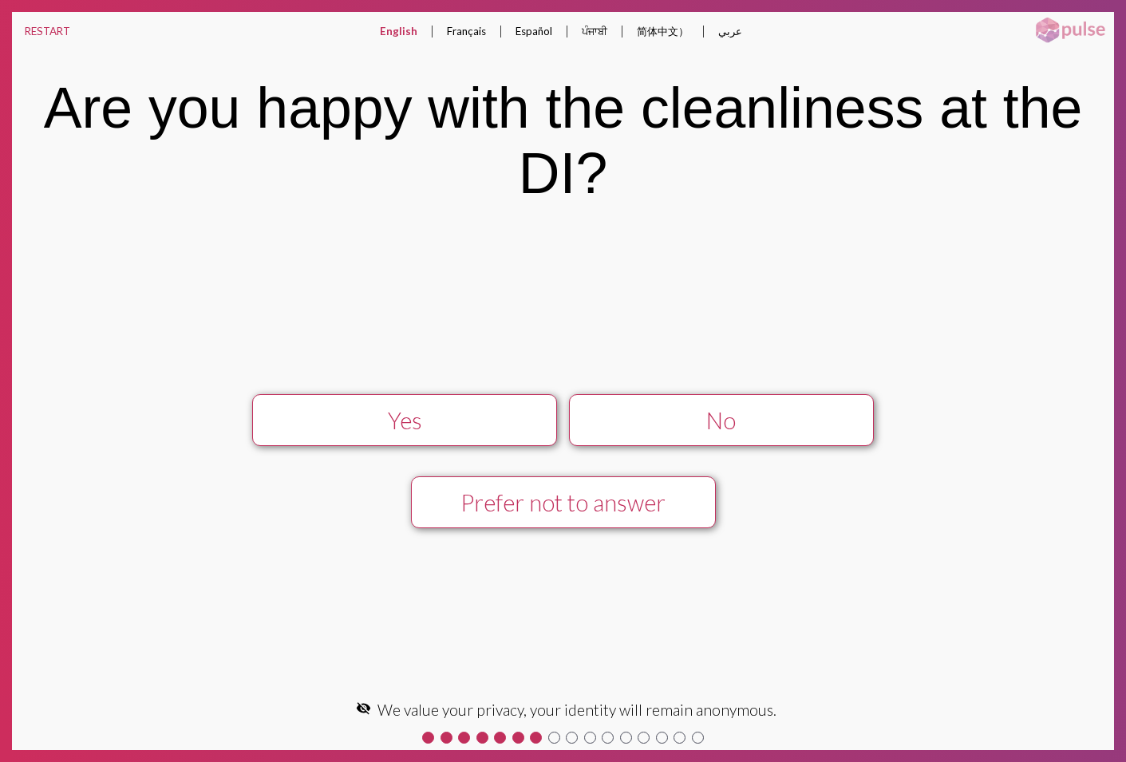
click at [339, 424] on div "Yes" at bounding box center [404, 420] width 273 height 27
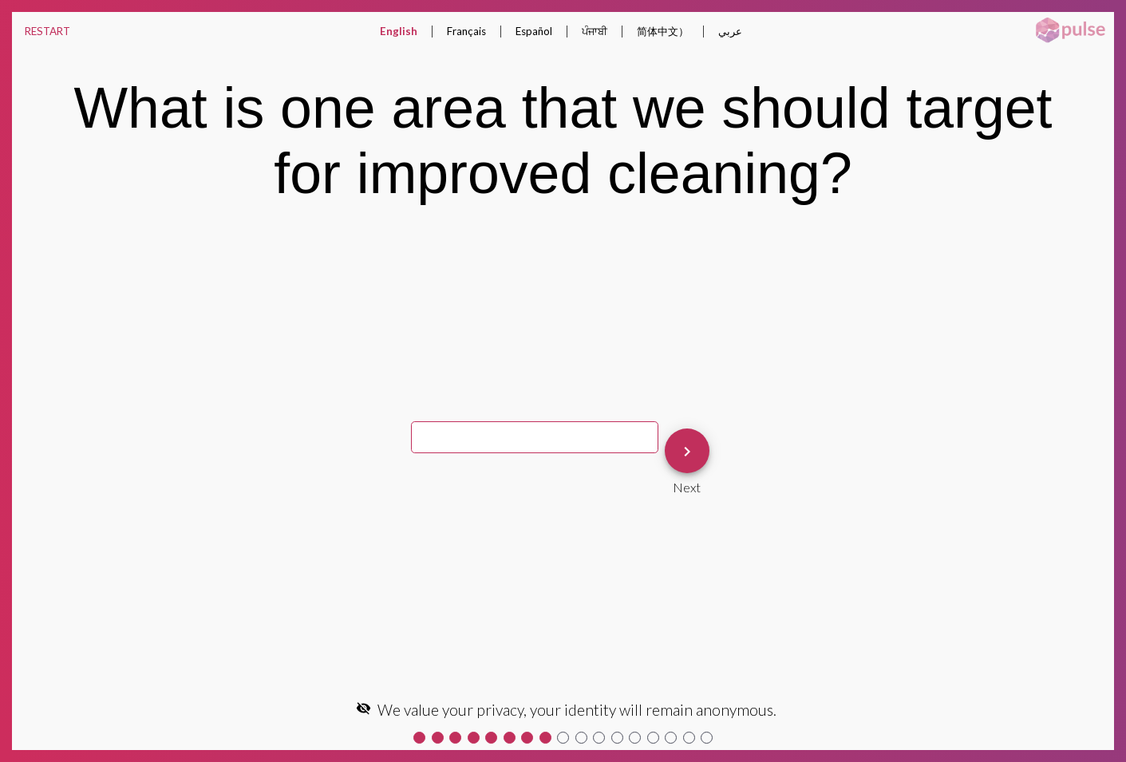
click at [681, 460] on button "keyboard_arrow_right" at bounding box center [687, 450] width 45 height 45
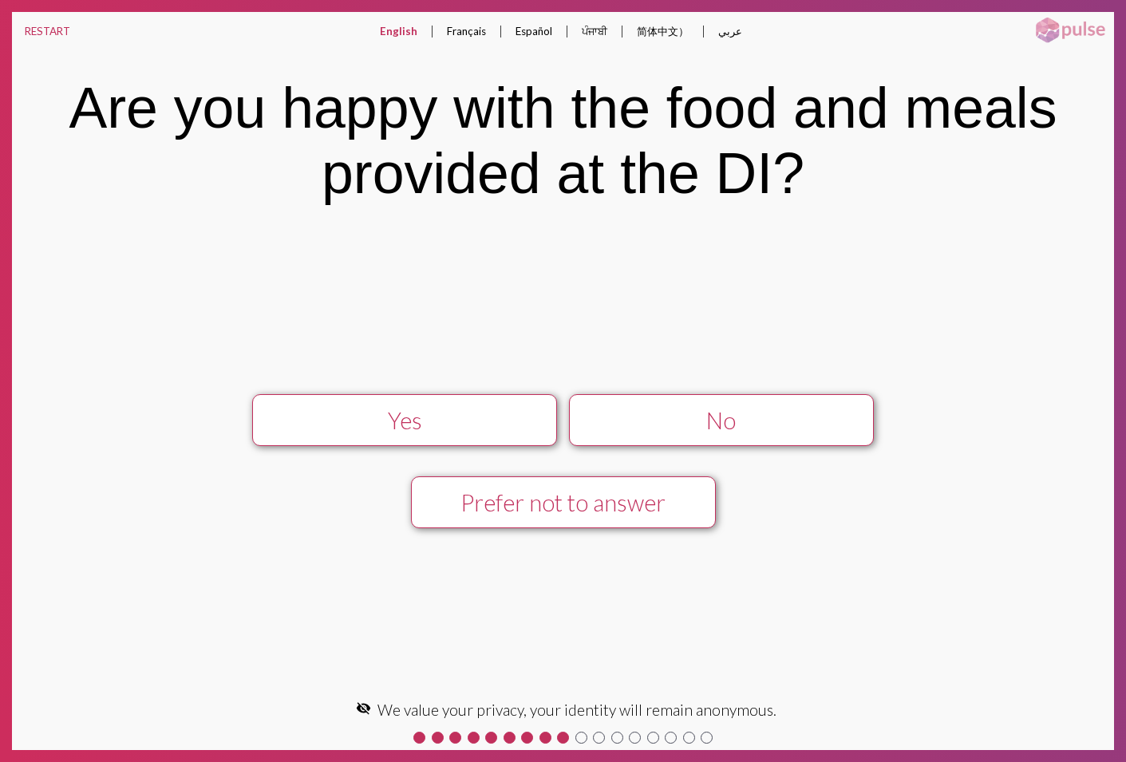
click at [383, 420] on div "Yes" at bounding box center [404, 420] width 273 height 27
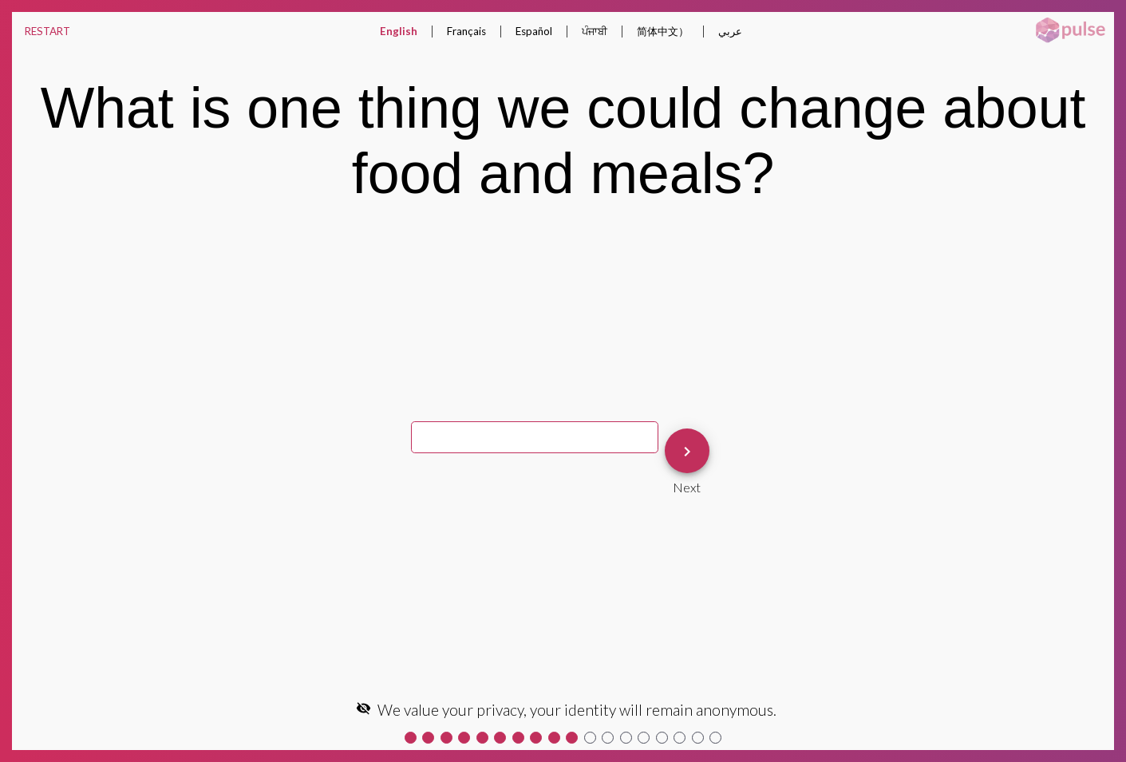
click at [677, 444] on mat-icon "keyboard_arrow_right" at bounding box center [686, 451] width 19 height 19
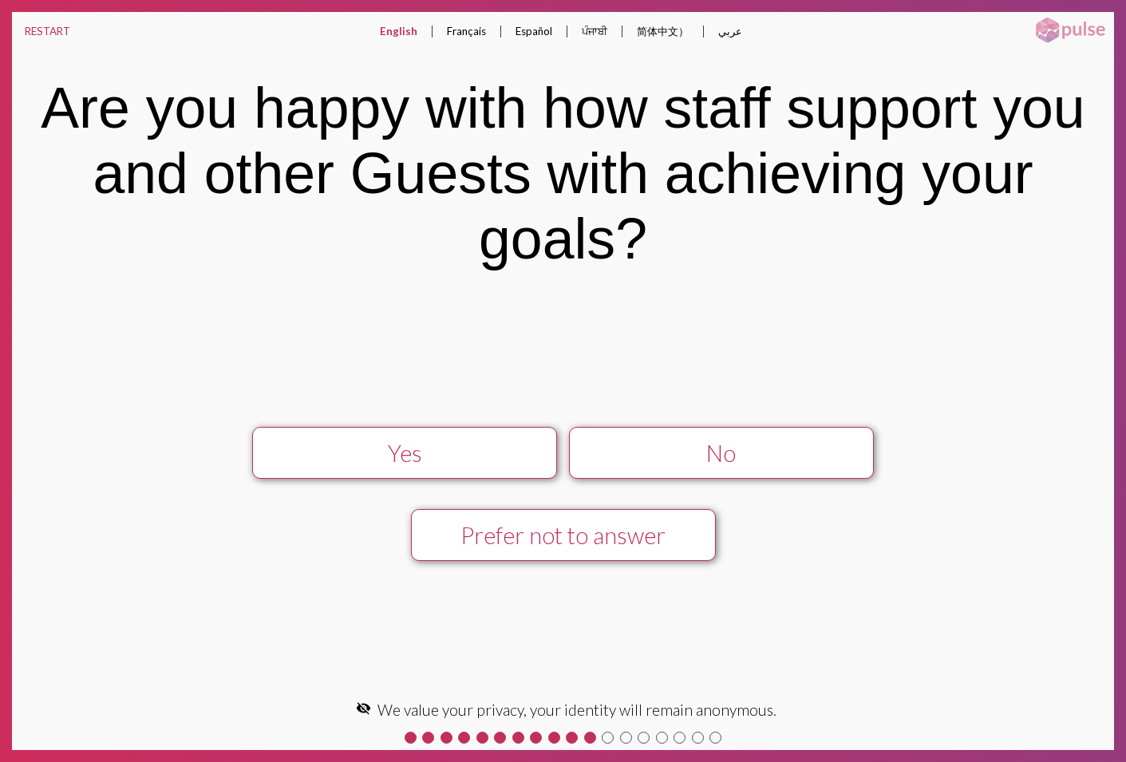
click at [439, 444] on div "Yes" at bounding box center [404, 453] width 273 height 27
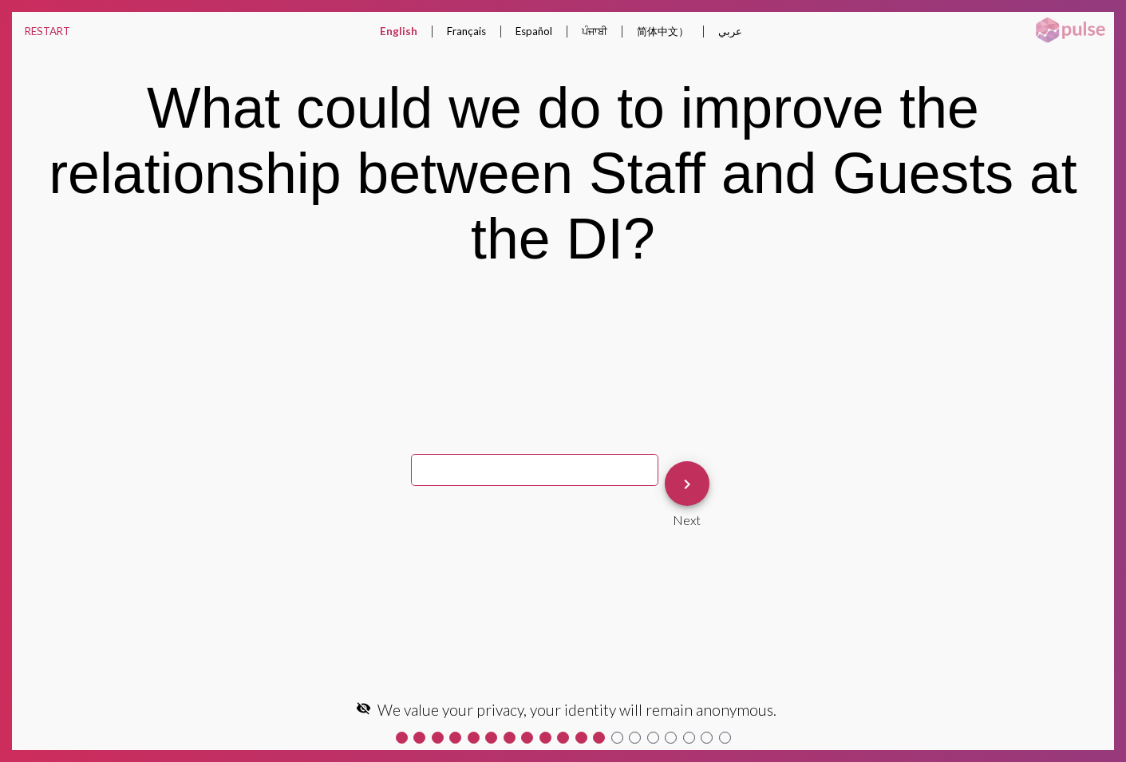
click at [677, 497] on span "keyboard_arrow_right" at bounding box center [686, 483] width 19 height 45
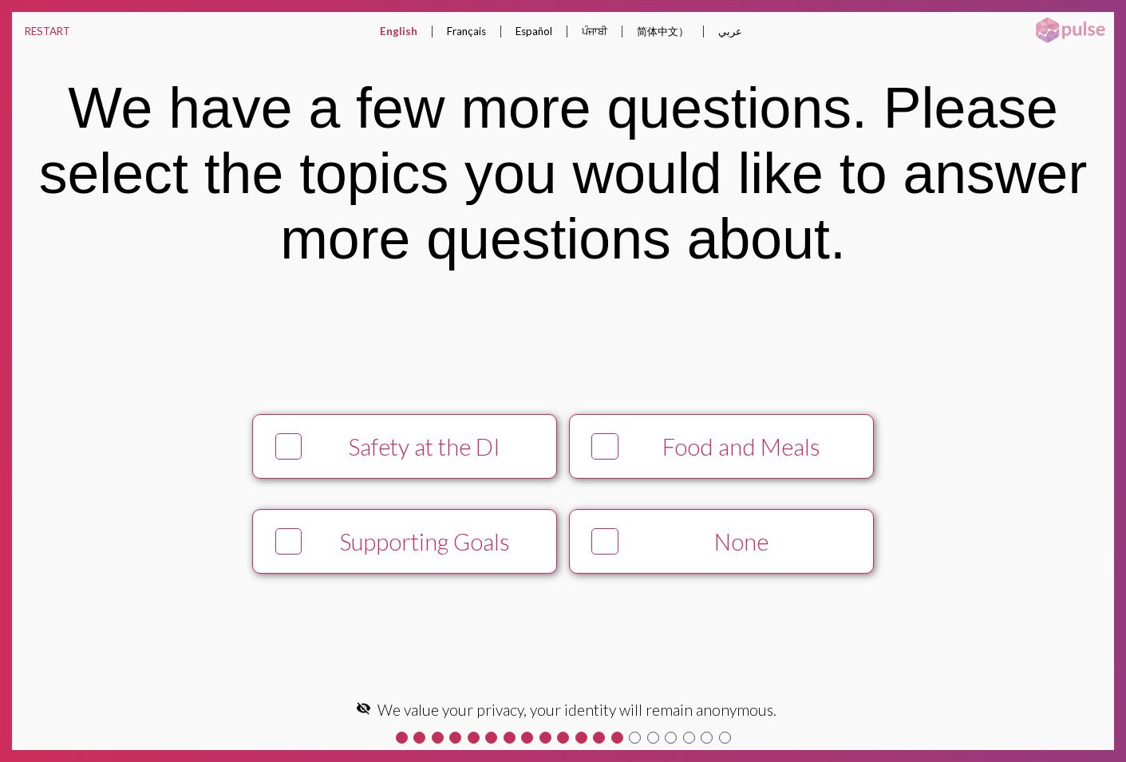
click at [697, 438] on div "Food and Meals" at bounding box center [741, 446] width 233 height 27
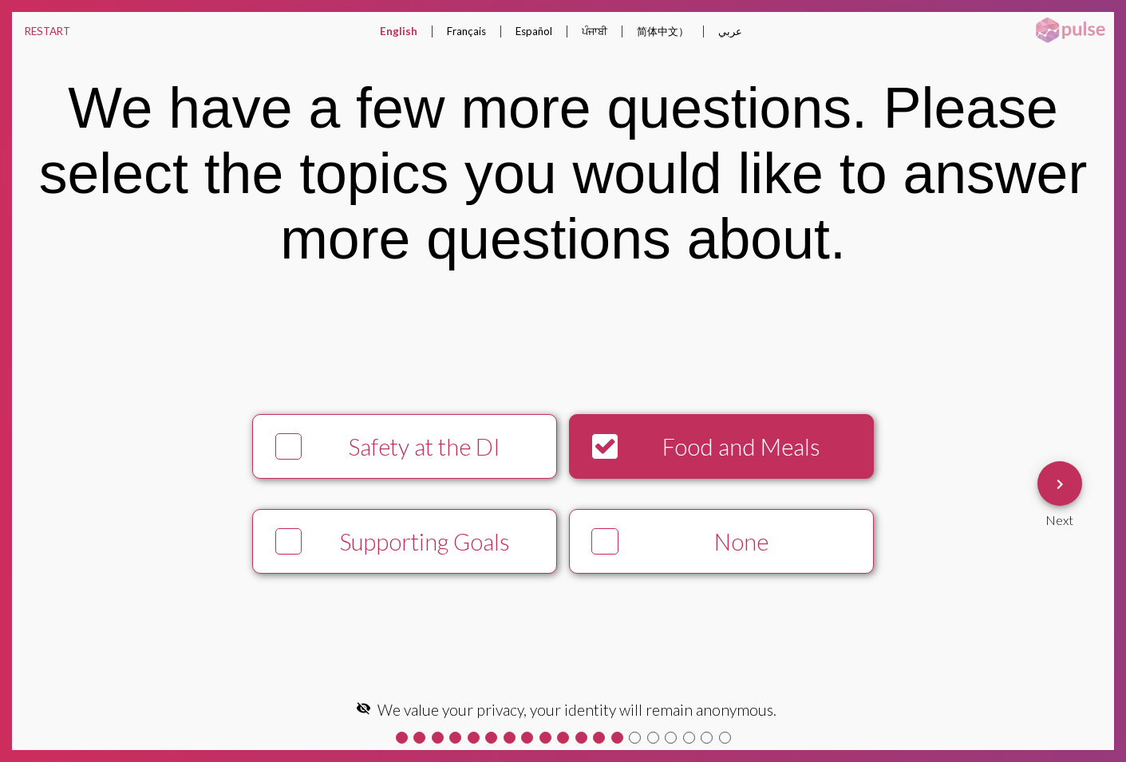
click at [1064, 485] on mat-icon "keyboard_arrow_right" at bounding box center [1059, 484] width 19 height 19
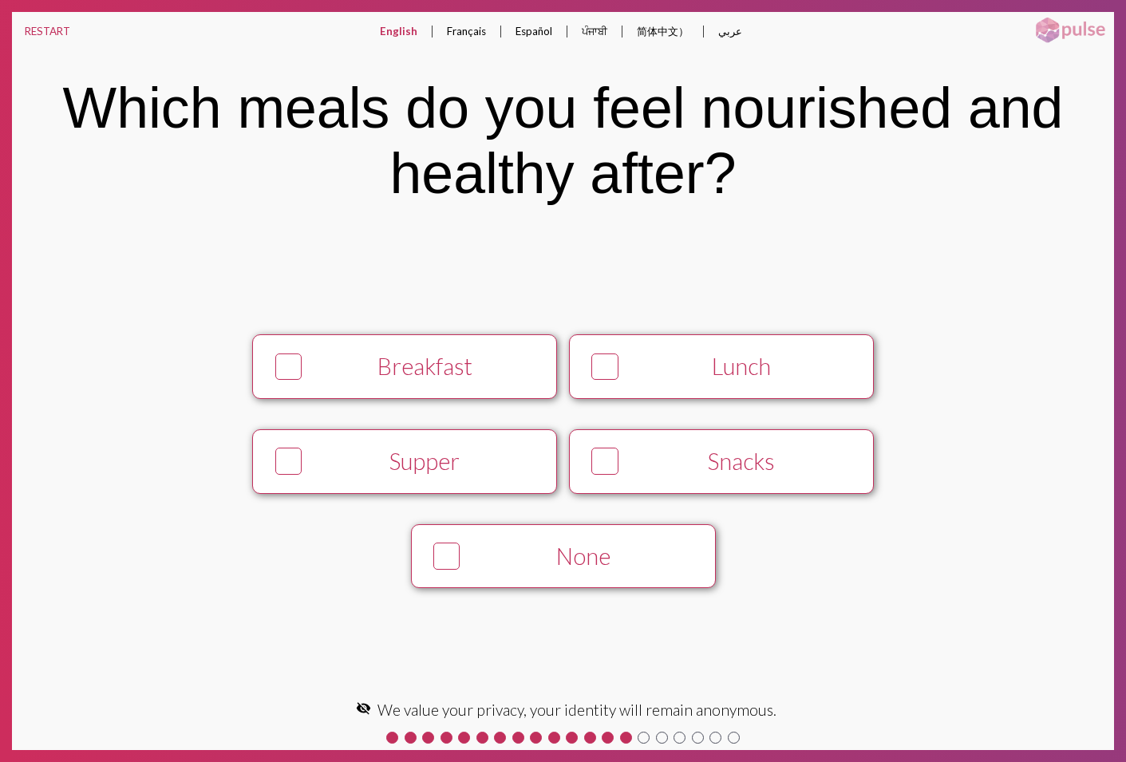
click at [443, 360] on div "Breakfast" at bounding box center [425, 366] width 233 height 27
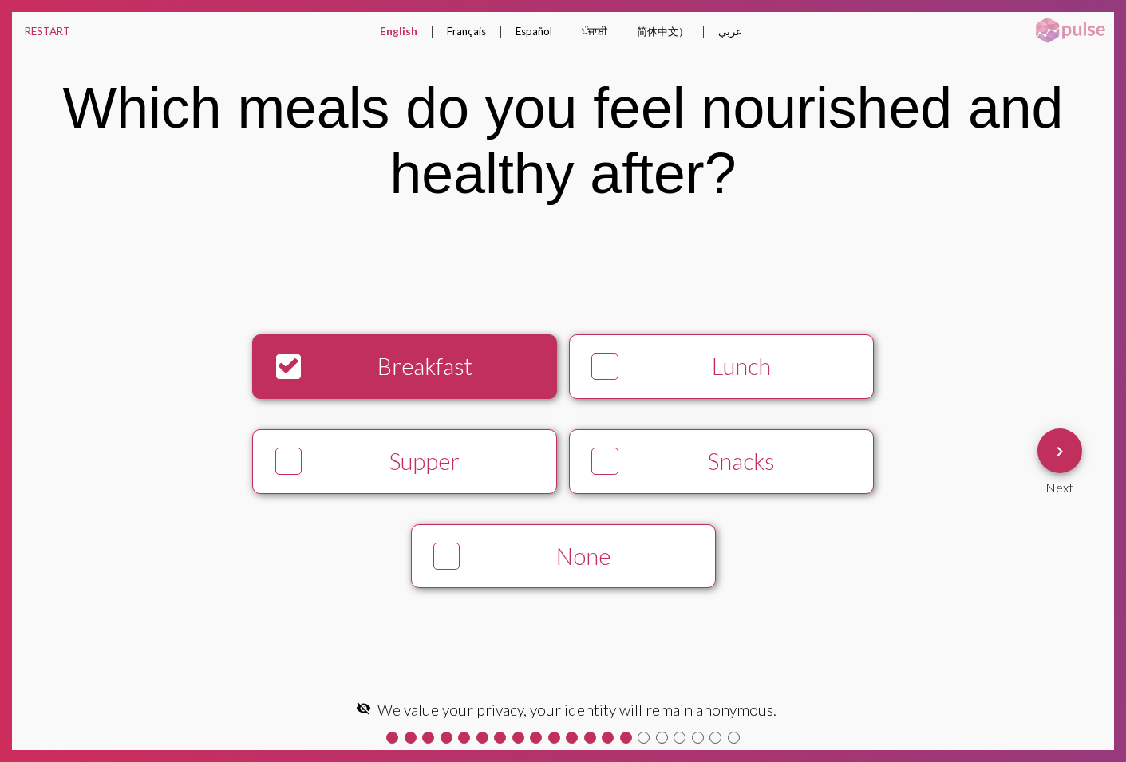
click at [437, 361] on div "Breakfast" at bounding box center [425, 366] width 233 height 27
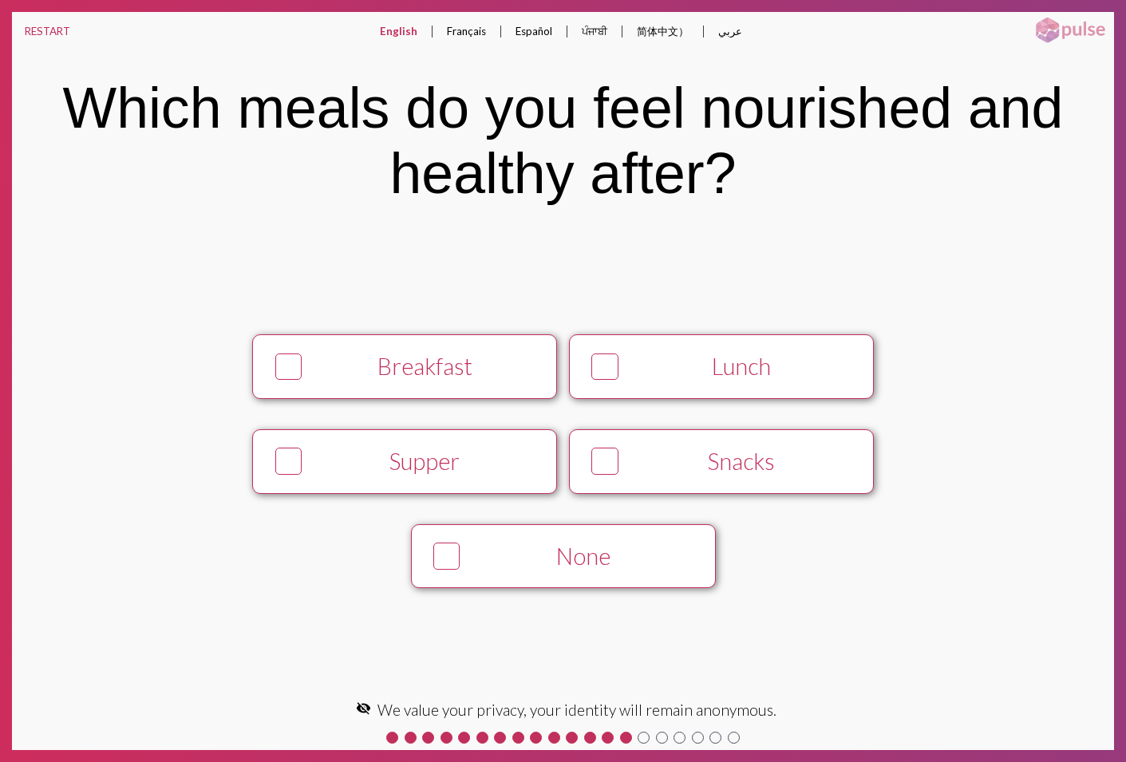
click at [563, 554] on div "None" at bounding box center [583, 555] width 233 height 27
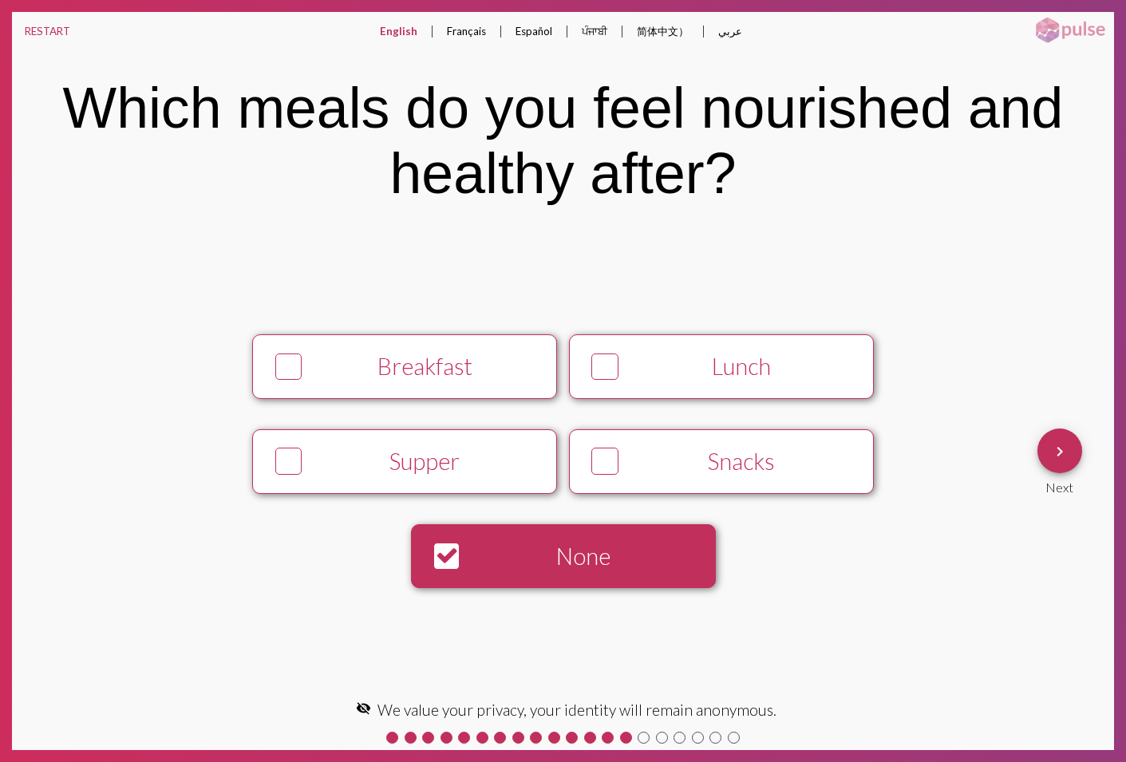
click at [1065, 459] on mat-icon "keyboard_arrow_right" at bounding box center [1059, 451] width 19 height 19
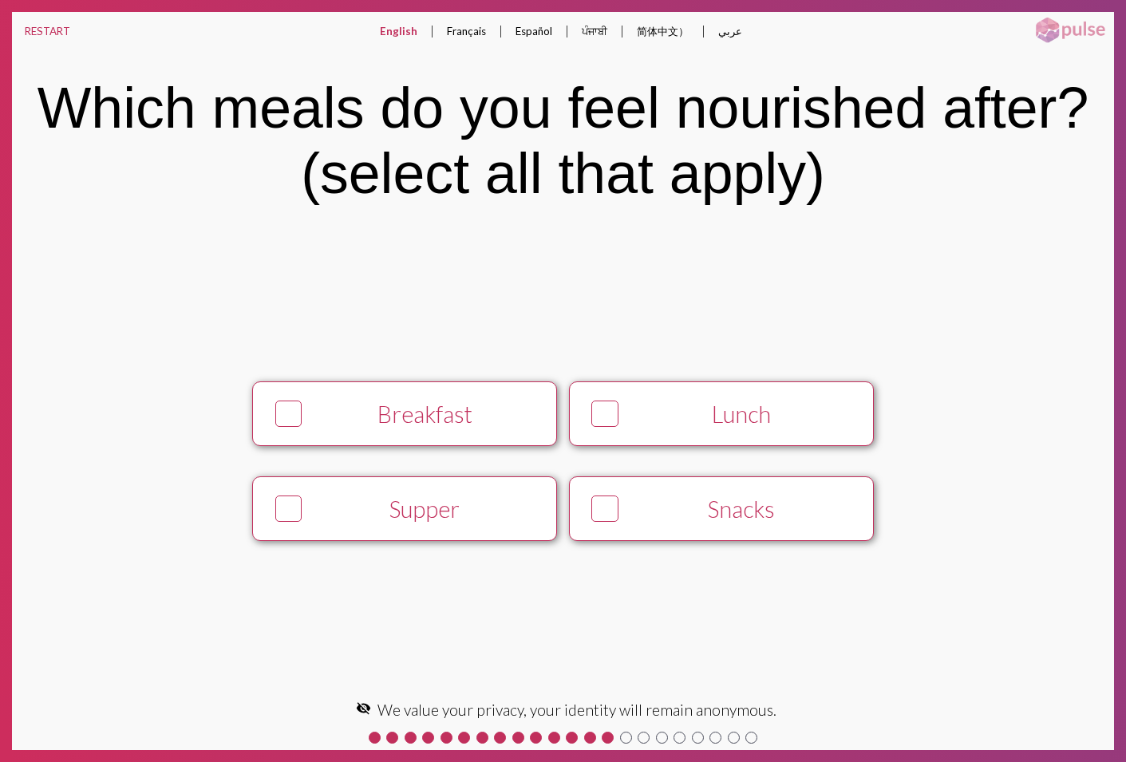
click at [1065, 459] on div "Breakfast Lunch Supper Snacks keyboard_arrow_right Next" at bounding box center [563, 461] width 1102 height 190
click at [62, 415] on div at bounding box center [53, 461] width 83 height 190
click at [610, 736] on div at bounding box center [608, 738] width 12 height 12
click at [571, 736] on div at bounding box center [572, 738] width 12 height 12
click at [49, 27] on button "RESTART" at bounding box center [47, 31] width 71 height 38
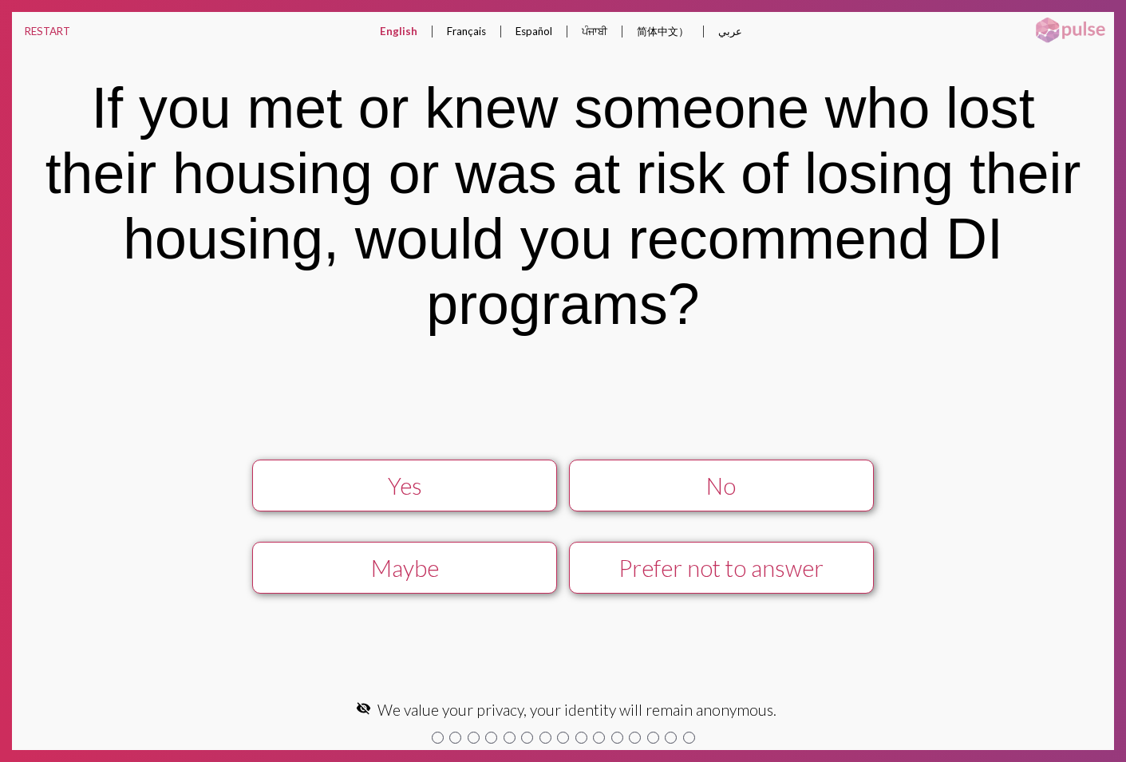
click at [740, 493] on div "No" at bounding box center [721, 485] width 273 height 27
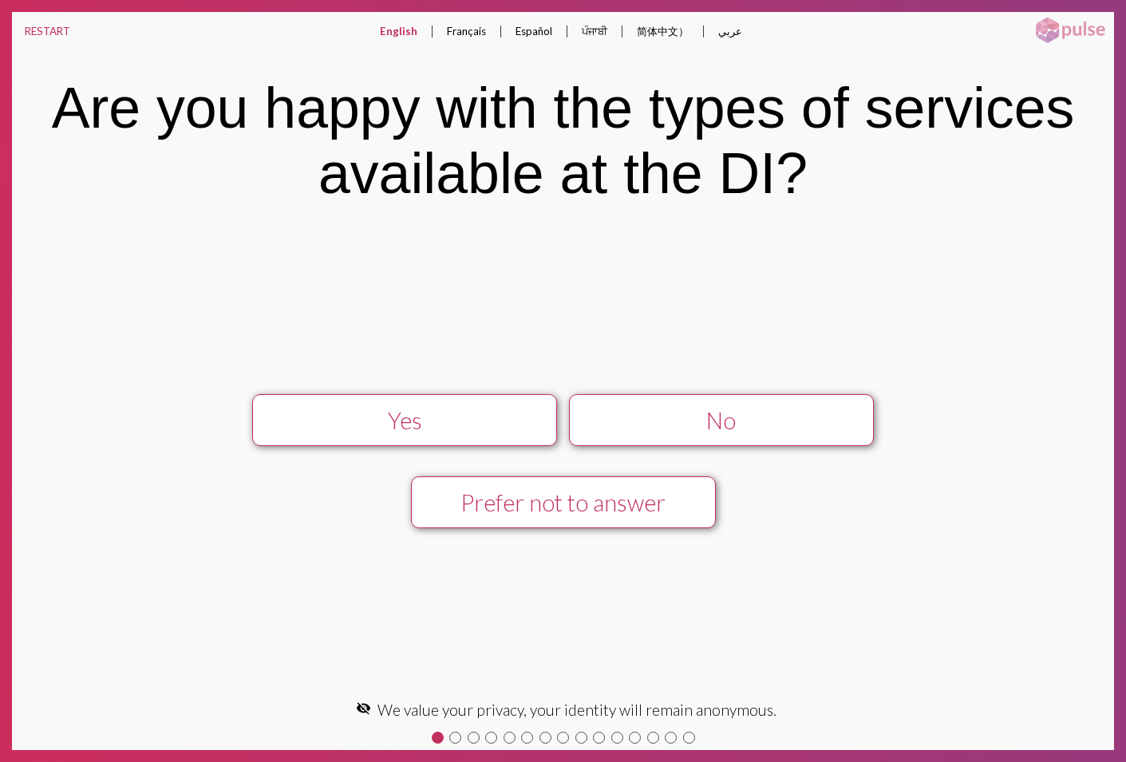
click at [743, 416] on div "No" at bounding box center [721, 420] width 273 height 27
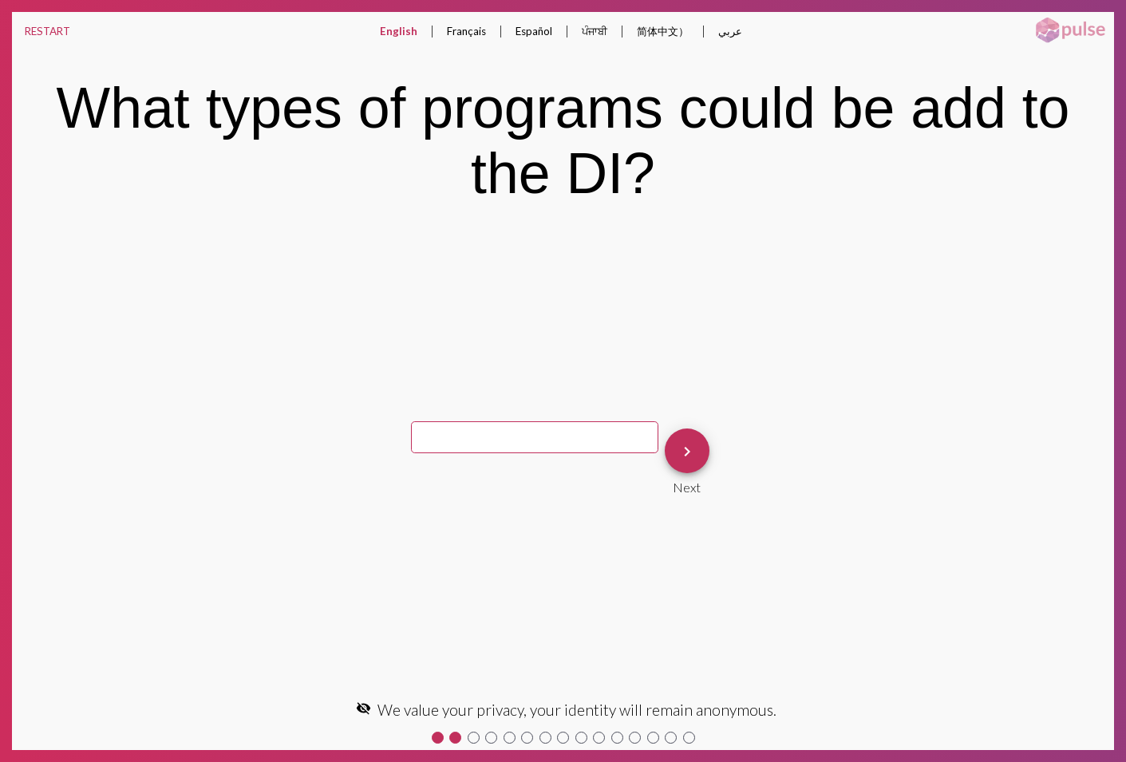
click at [677, 448] on mat-icon "keyboard_arrow_right" at bounding box center [686, 451] width 19 height 19
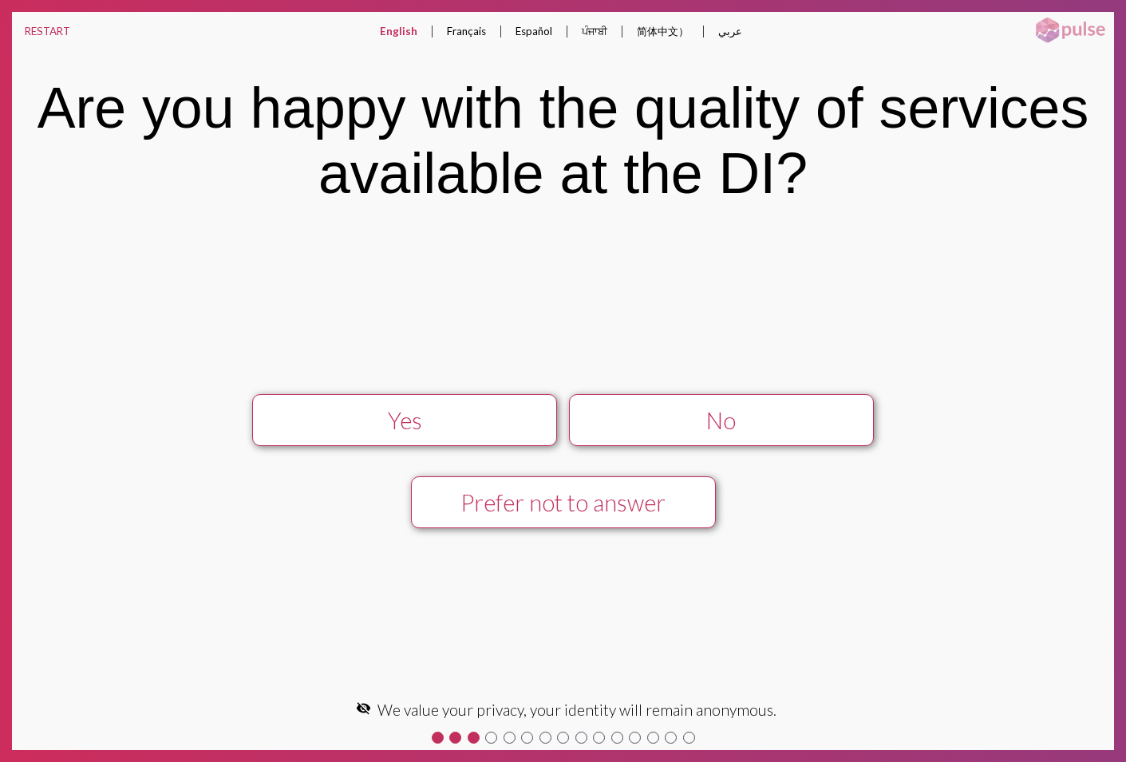
click at [764, 427] on div "No" at bounding box center [721, 420] width 273 height 27
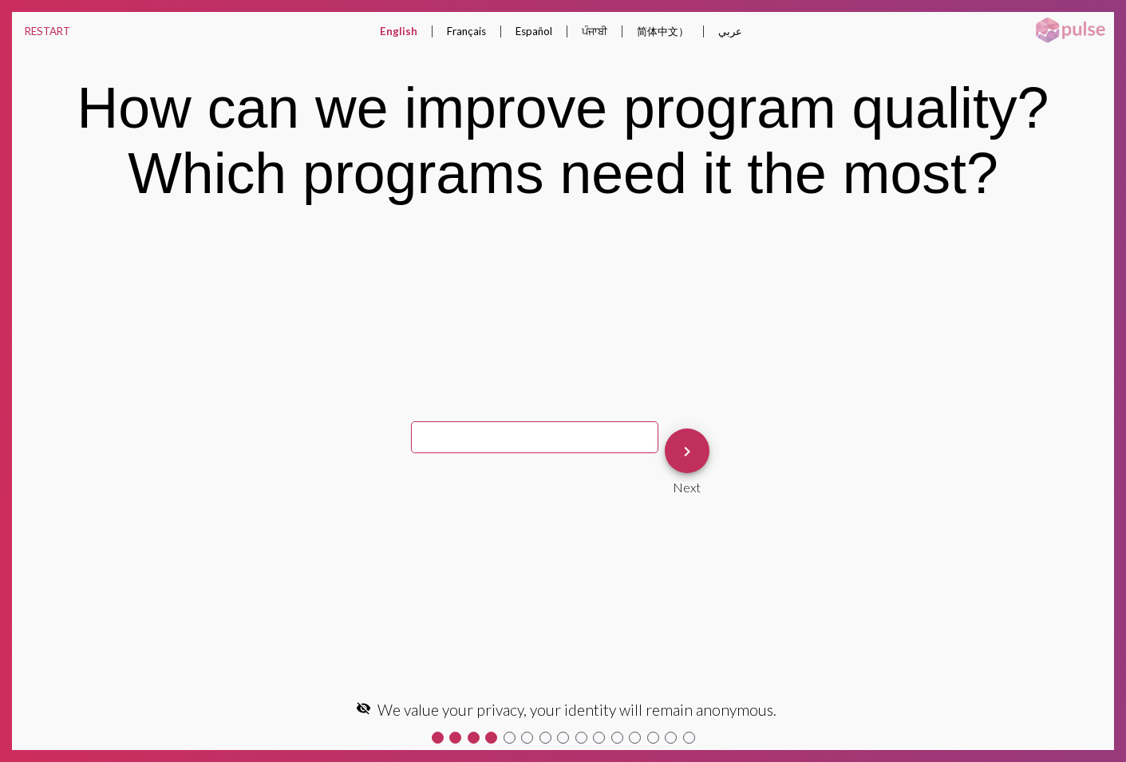
click at [677, 450] on mat-icon "keyboard_arrow_right" at bounding box center [686, 451] width 19 height 19
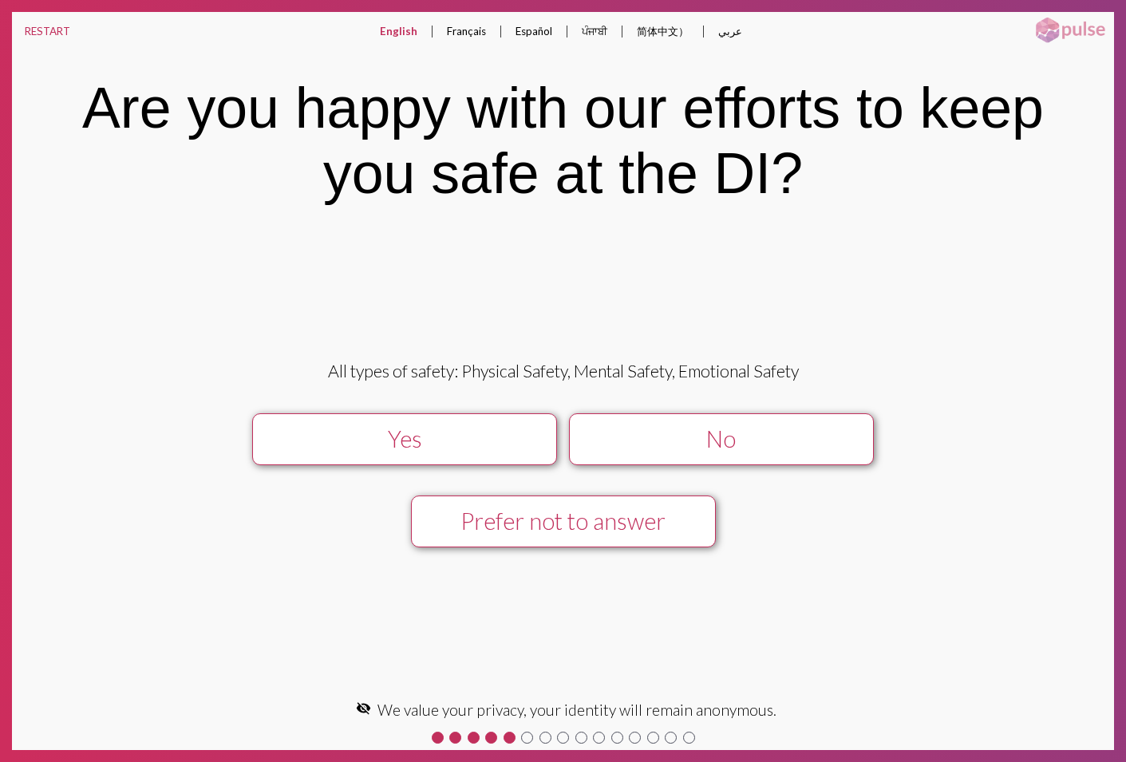
click at [802, 435] on div "No" at bounding box center [721, 438] width 273 height 27
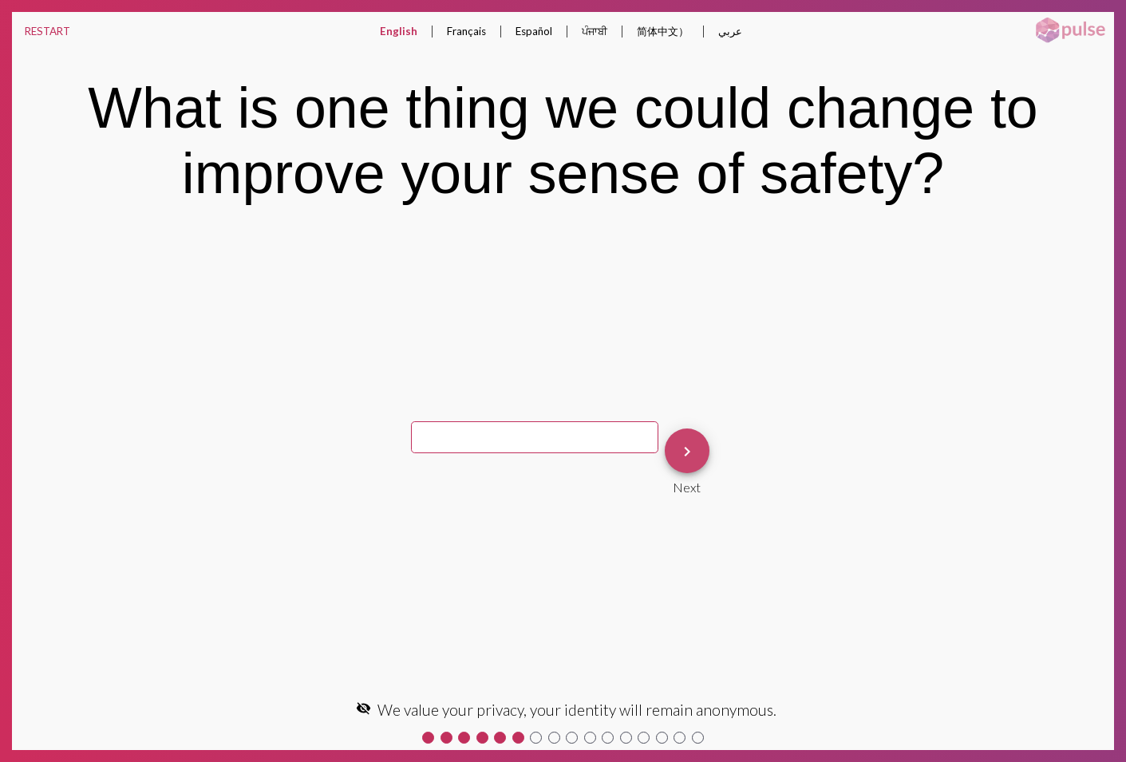
click at [677, 450] on mat-icon "keyboard_arrow_right" at bounding box center [686, 451] width 19 height 19
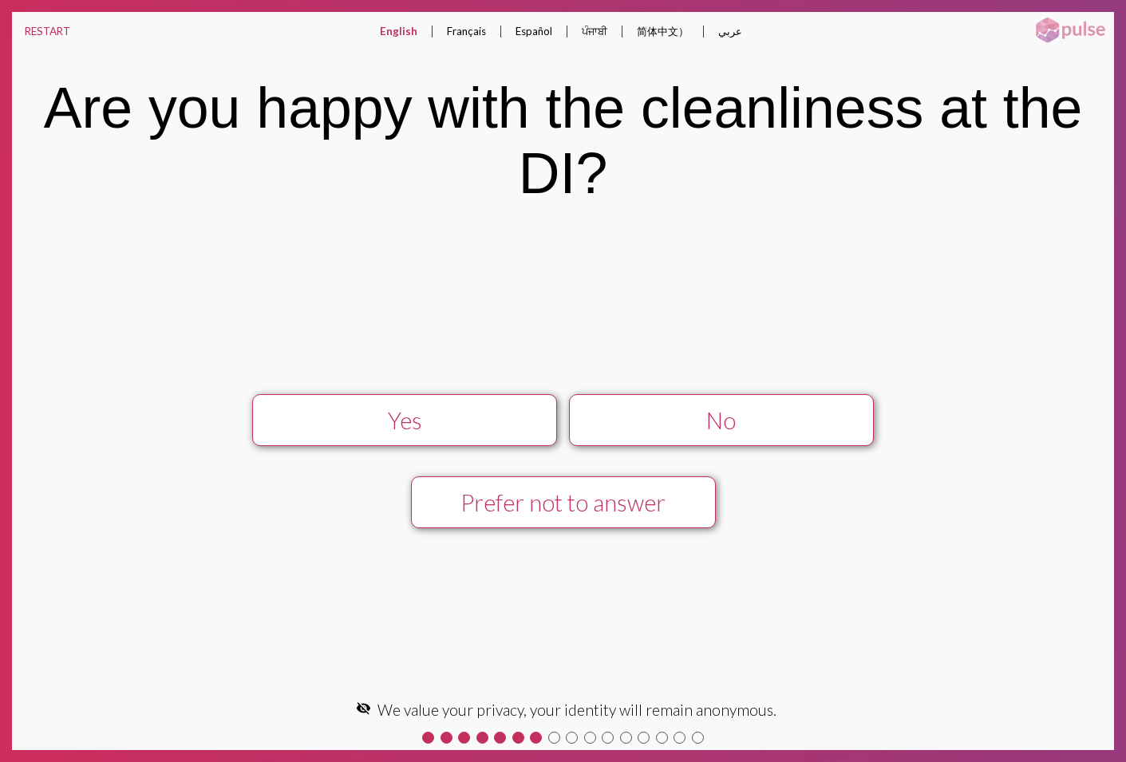
click at [793, 436] on button "No" at bounding box center [721, 420] width 305 height 52
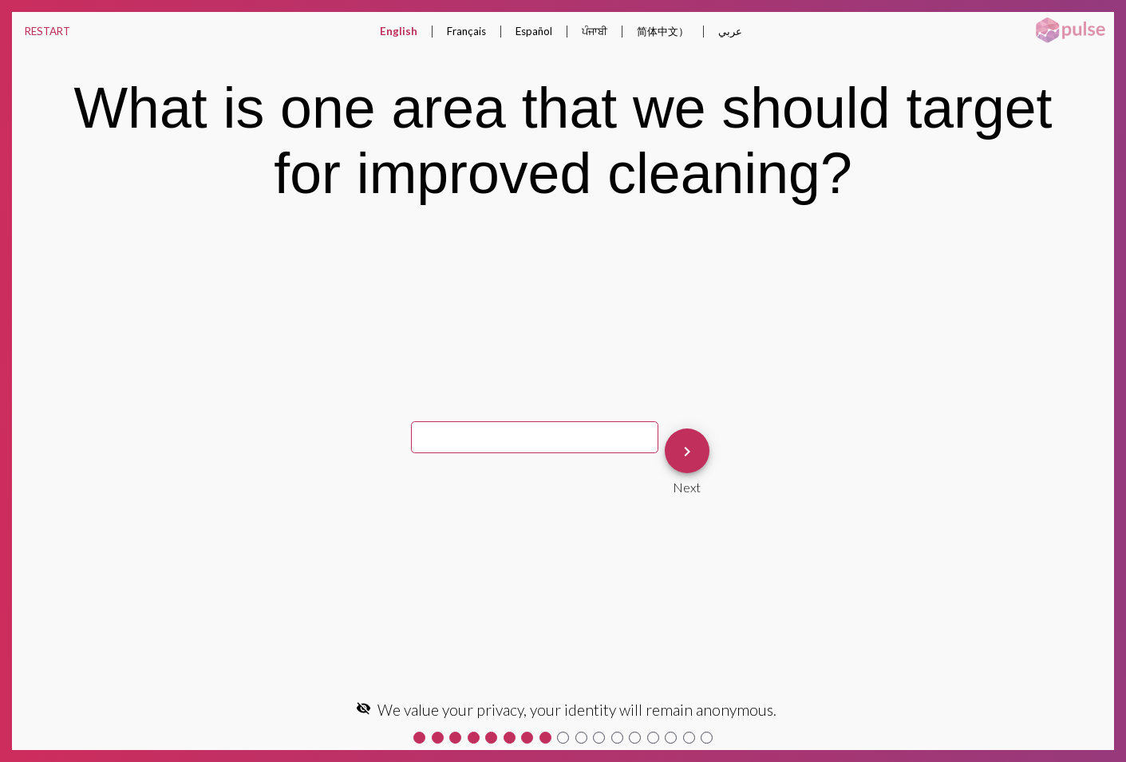
click at [677, 452] on mat-icon "keyboard_arrow_right" at bounding box center [686, 451] width 19 height 19
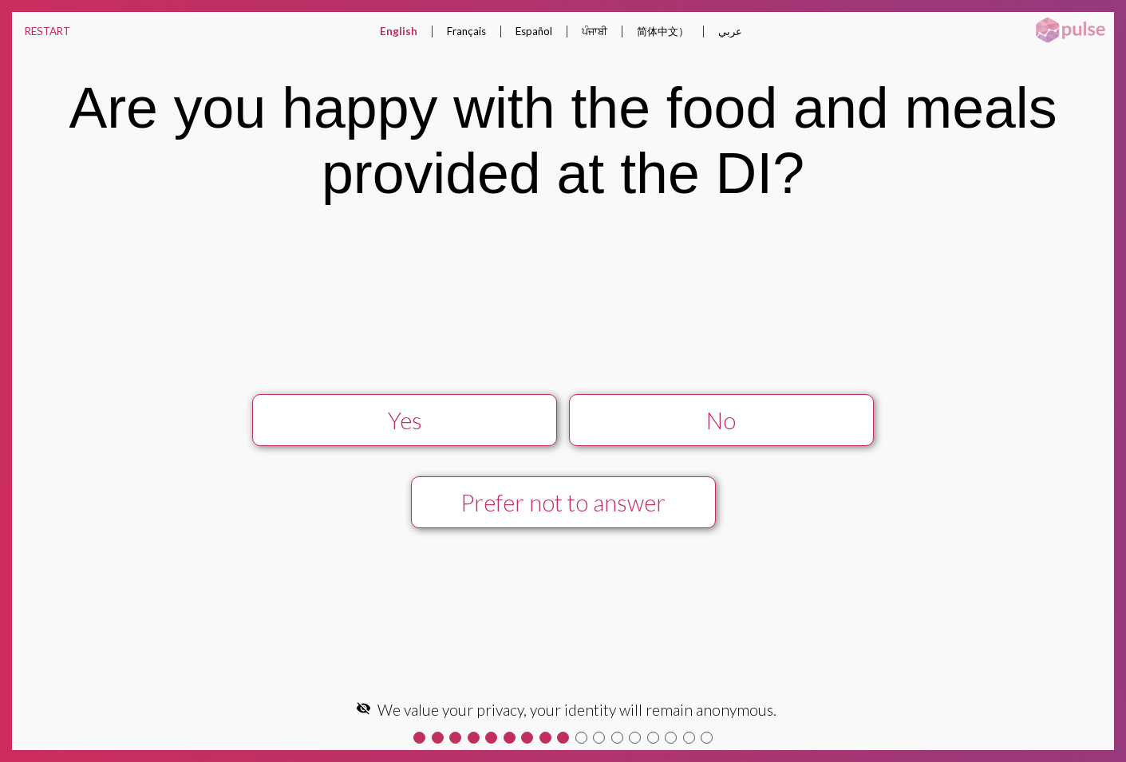
click at [807, 427] on div "No" at bounding box center [721, 420] width 273 height 27
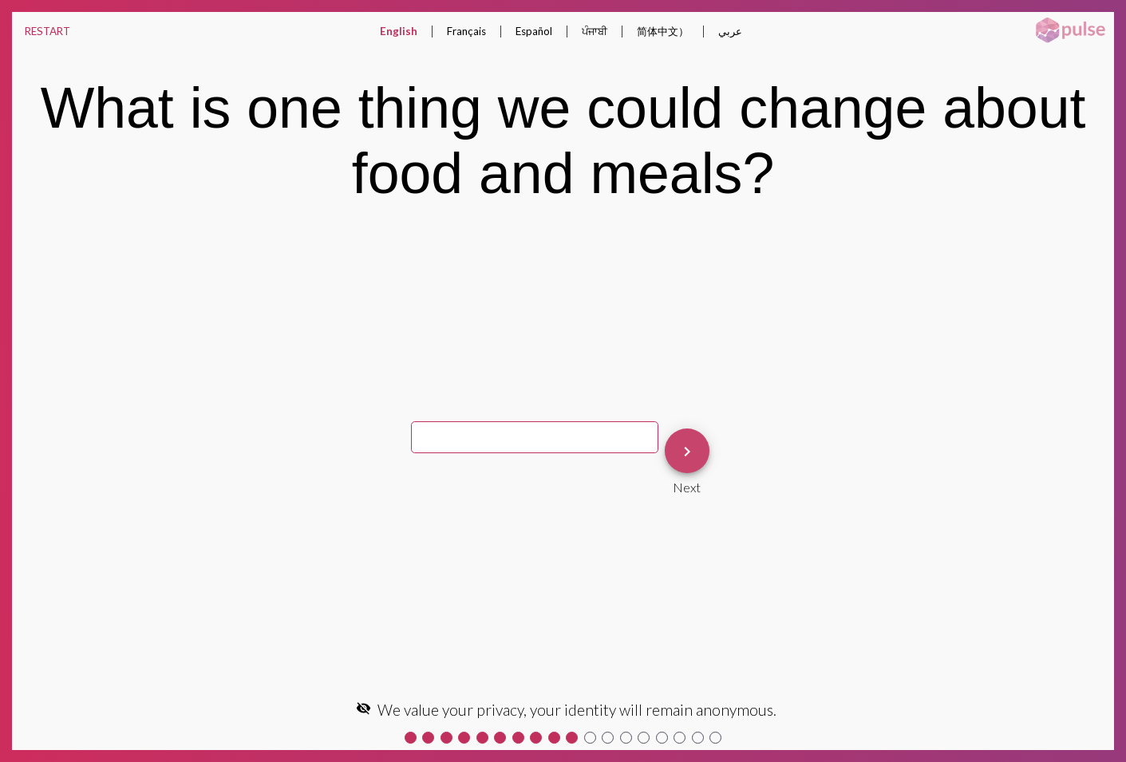
click at [681, 457] on button "keyboard_arrow_right" at bounding box center [687, 450] width 45 height 45
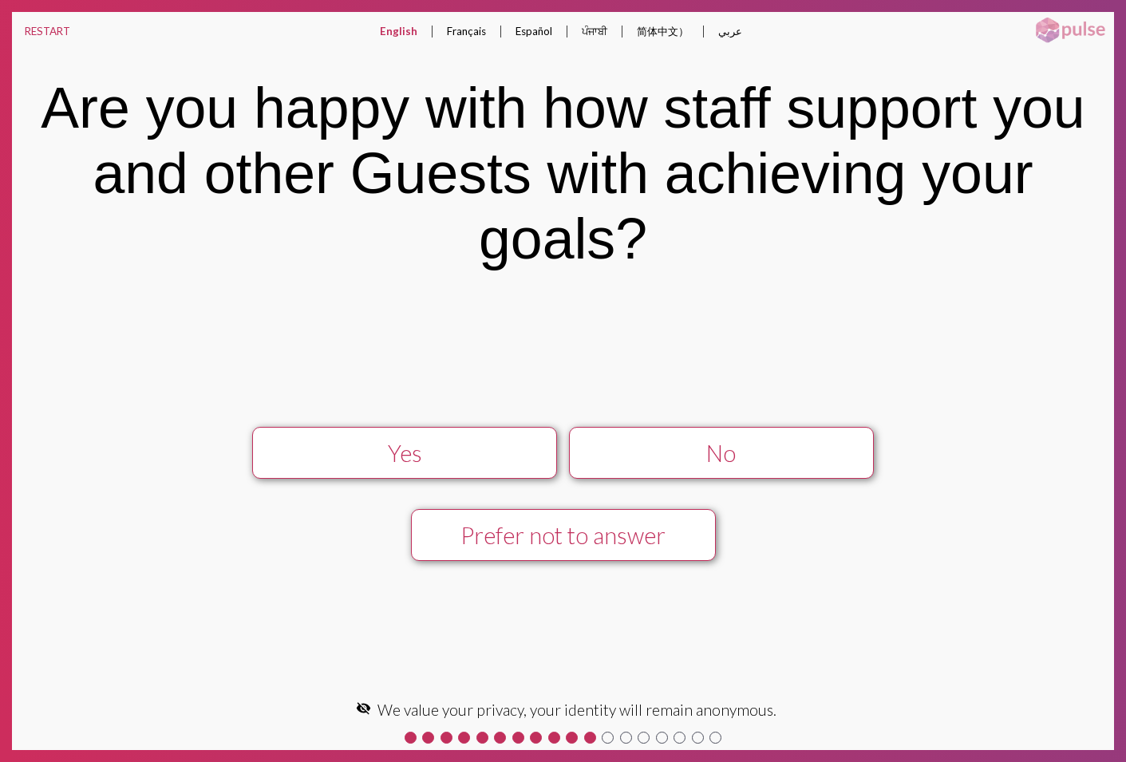
click at [681, 457] on div "No" at bounding box center [721, 453] width 273 height 27
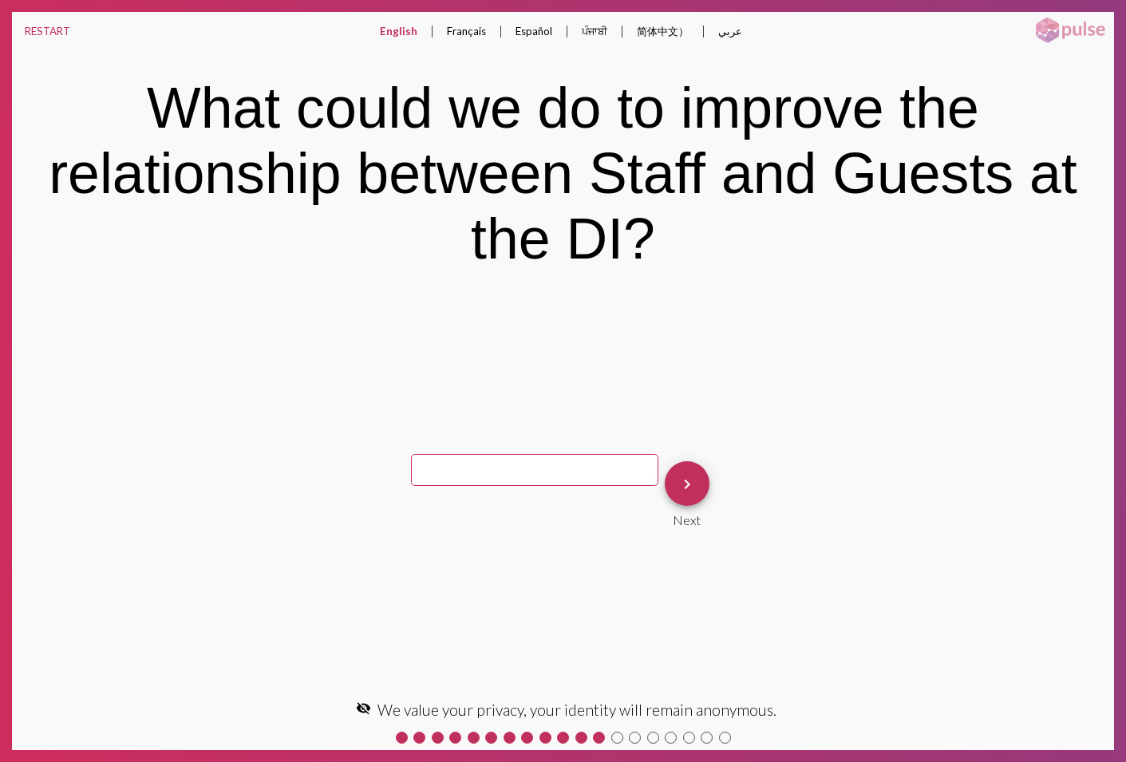
click at [677, 483] on mat-icon "keyboard_arrow_right" at bounding box center [686, 484] width 19 height 19
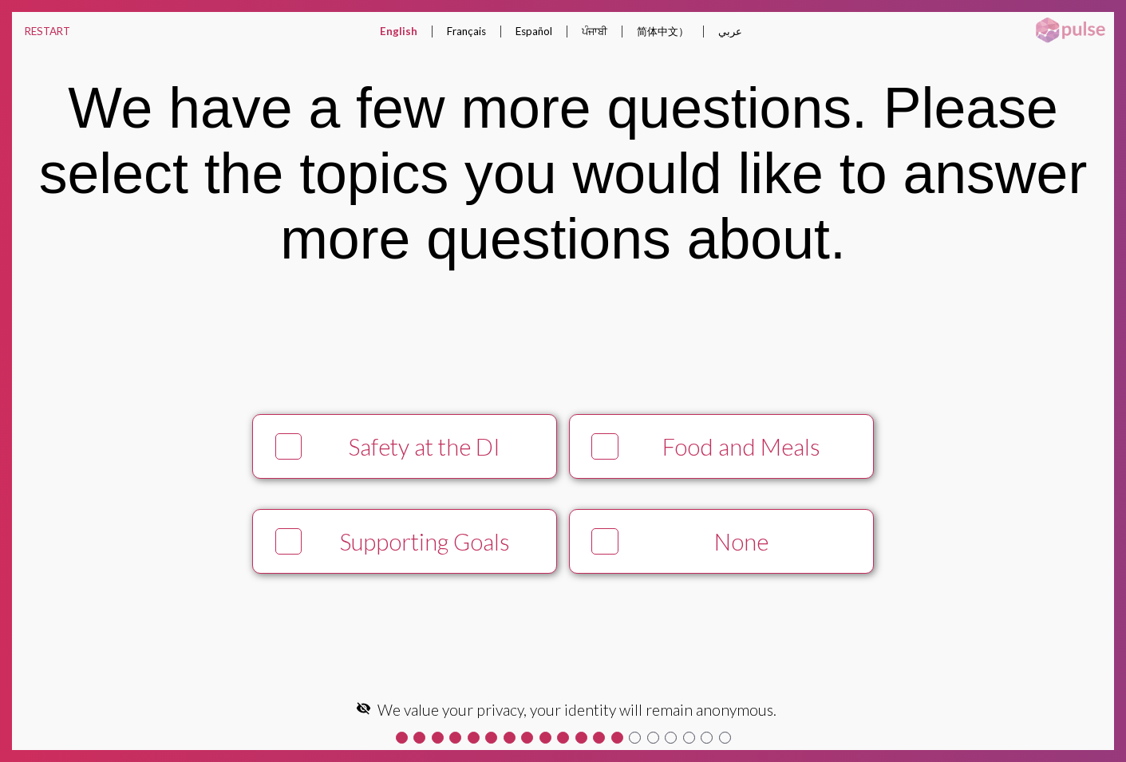
click at [670, 452] on div "Food and Meals" at bounding box center [741, 446] width 233 height 27
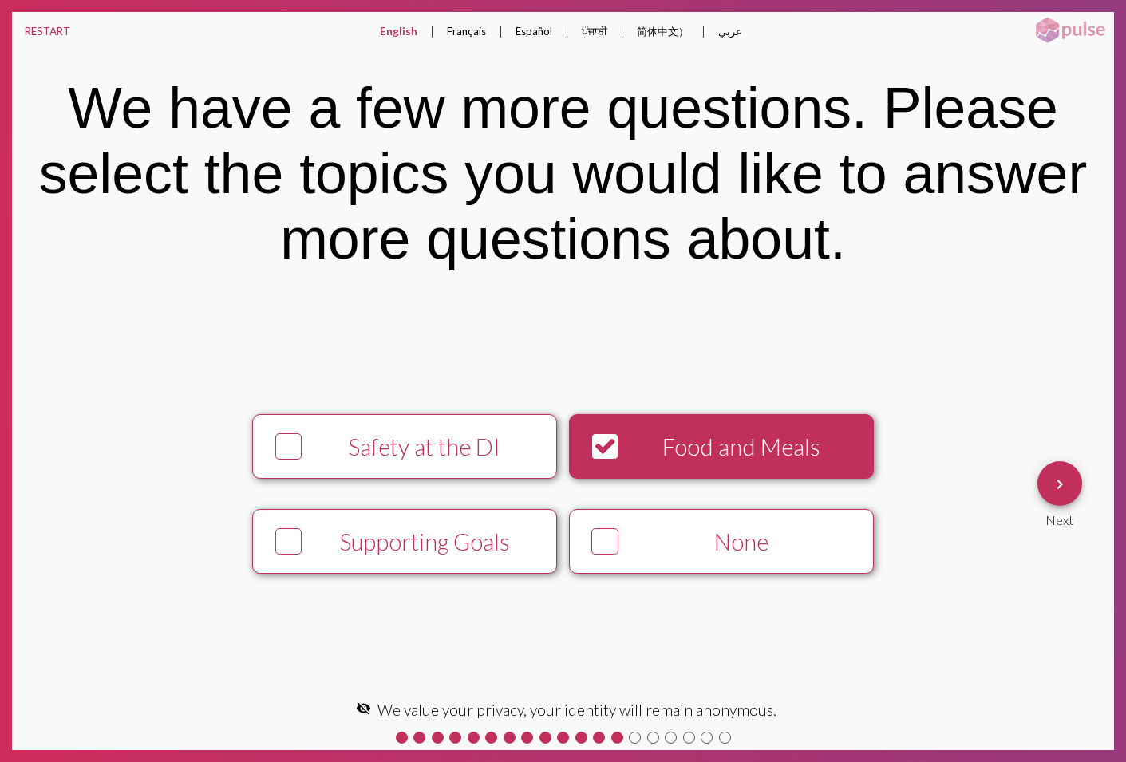
click at [1061, 493] on mat-icon "keyboard_arrow_right" at bounding box center [1059, 484] width 19 height 19
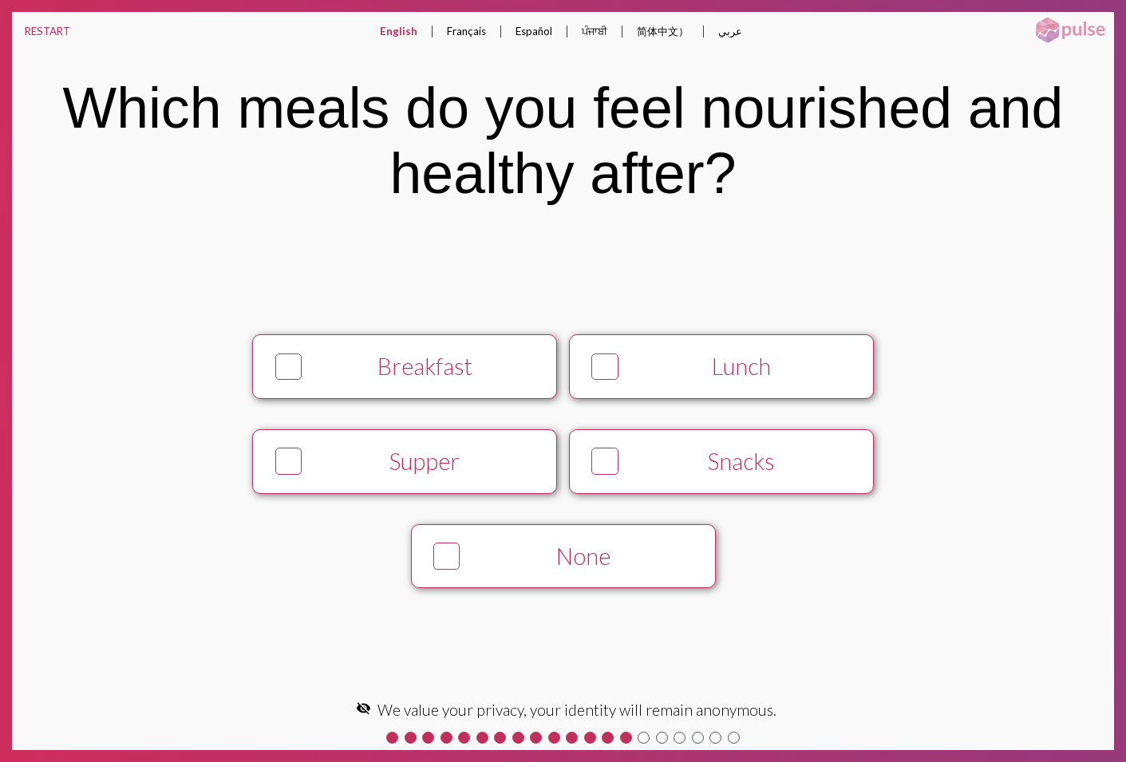
click at [586, 543] on button "None" at bounding box center [563, 556] width 305 height 65
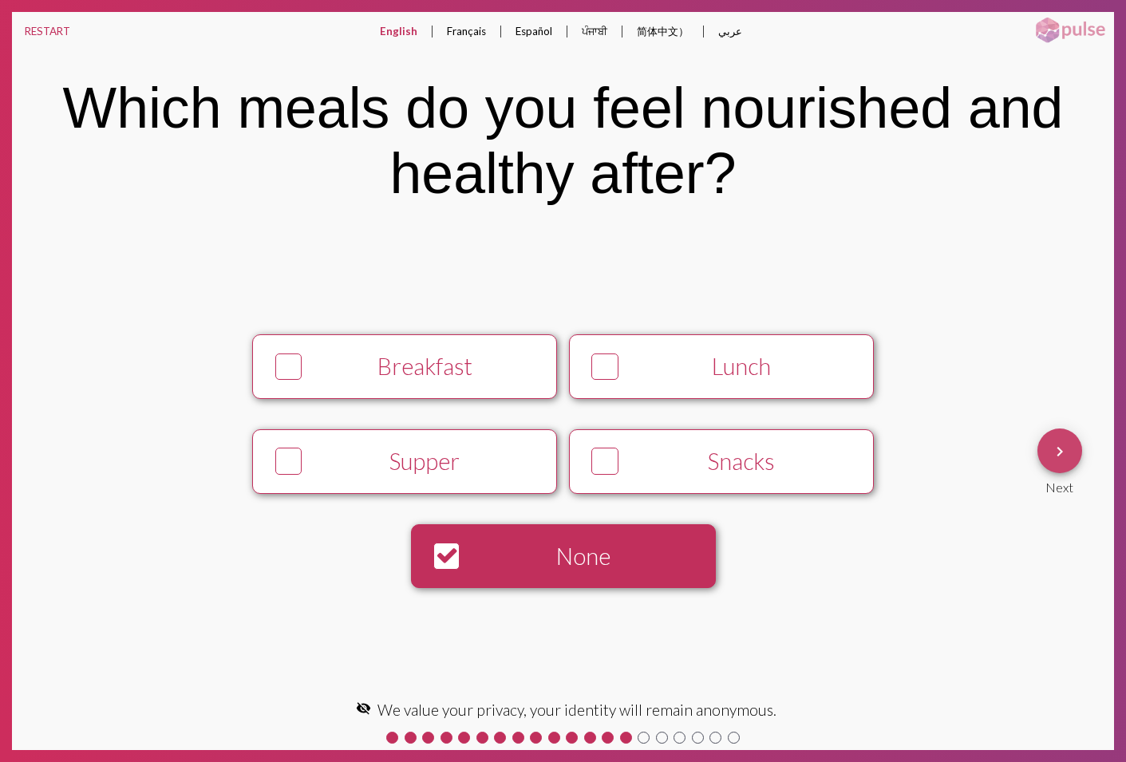
click at [1063, 464] on span "keyboard_arrow_right" at bounding box center [1059, 450] width 19 height 45
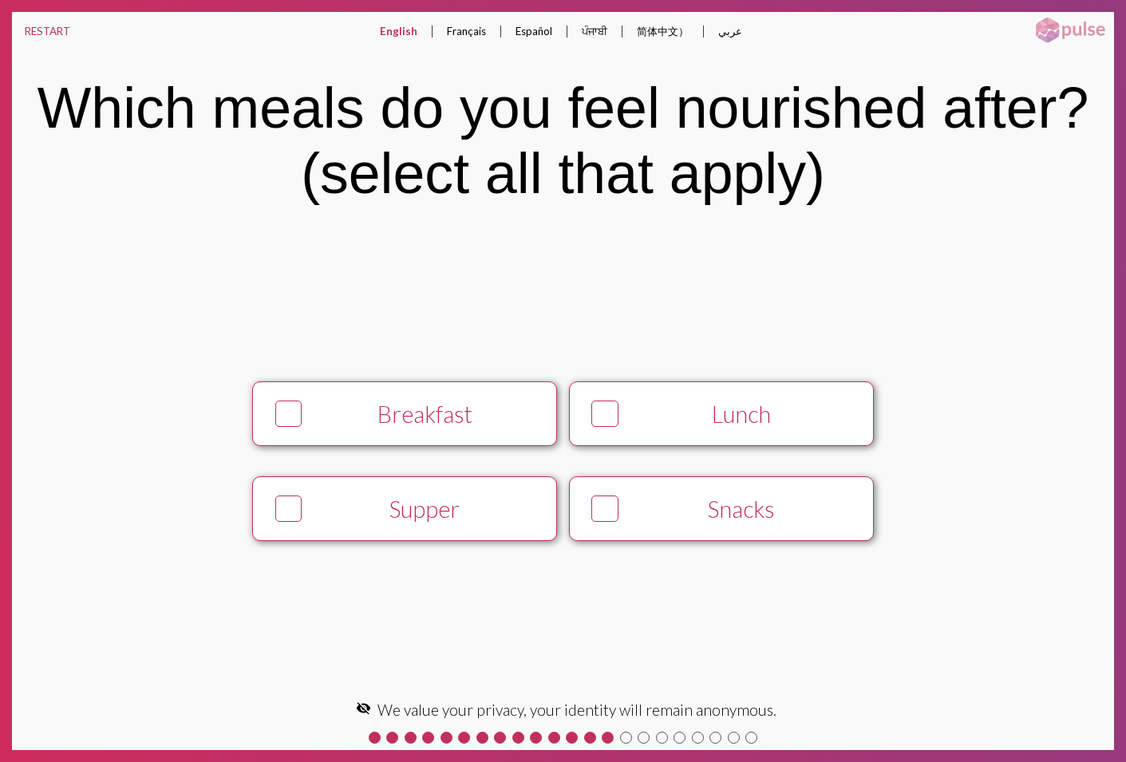
click at [1063, 464] on div "Breakfast Lunch Supper Snacks keyboard_arrow_right Next" at bounding box center [563, 461] width 1102 height 190
